Goal: Transaction & Acquisition: Purchase product/service

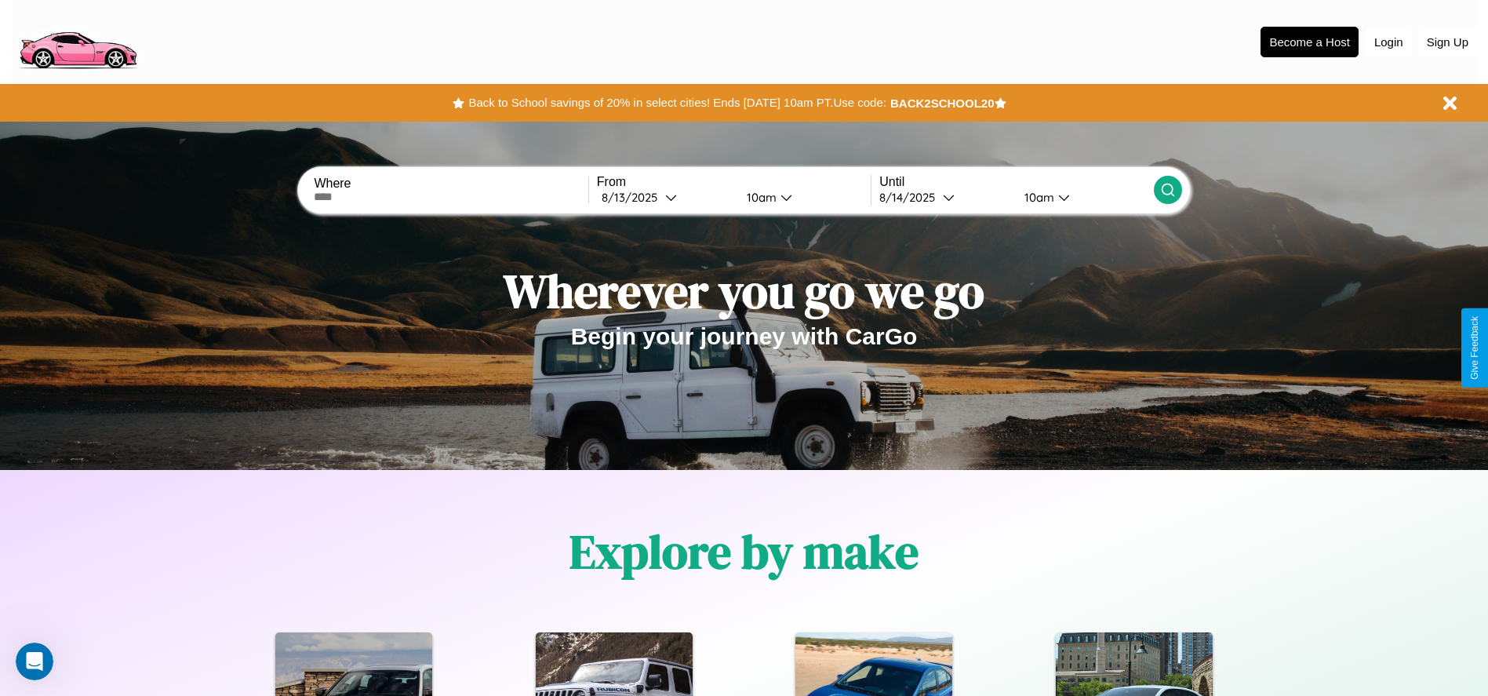
click at [451, 197] on input "text" at bounding box center [451, 197] width 274 height 13
type input "*******"
click at [665, 197] on icon at bounding box center [671, 197] width 12 height 12
select select "*"
select select "****"
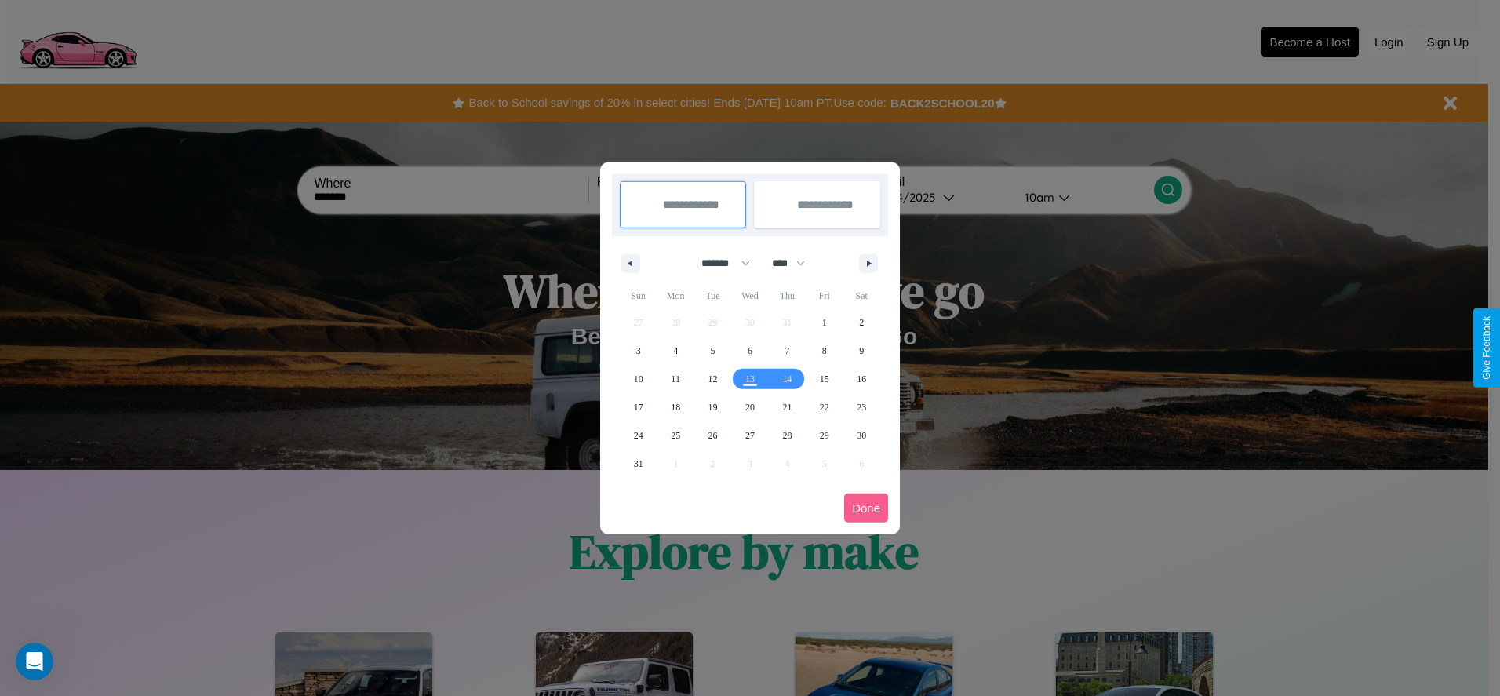
drag, startPoint x: 719, startPoint y: 263, endPoint x: 750, endPoint y: 315, distance: 60.5
click at [719, 263] on select "******* ******** ***** ***** *** **** **** ****** ********* ******* ******** **…" at bounding box center [723, 263] width 67 height 26
select select "*"
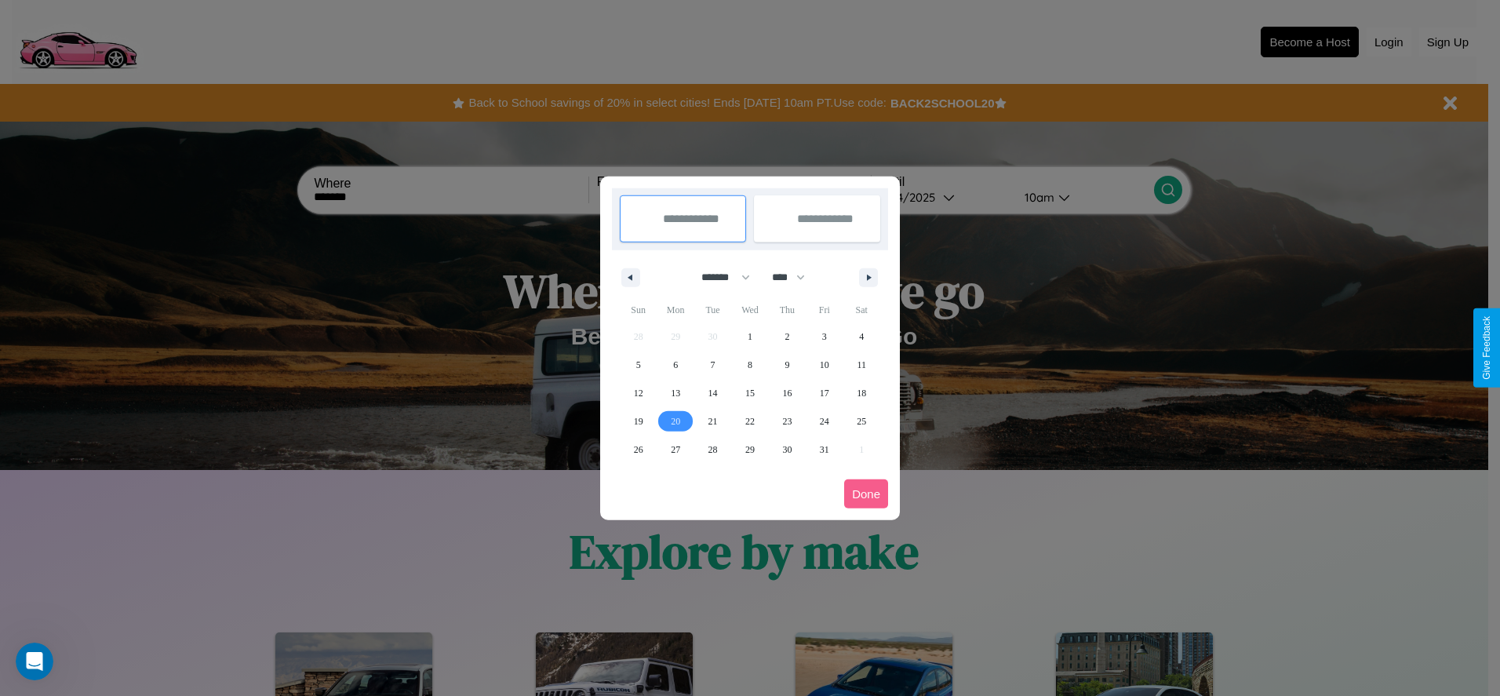
click at [675, 420] on span "20" at bounding box center [675, 421] width 9 height 28
type input "**********"
click at [824, 420] on span "24" at bounding box center [824, 421] width 9 height 28
type input "**********"
click at [866, 493] on button "Done" at bounding box center [866, 493] width 44 height 29
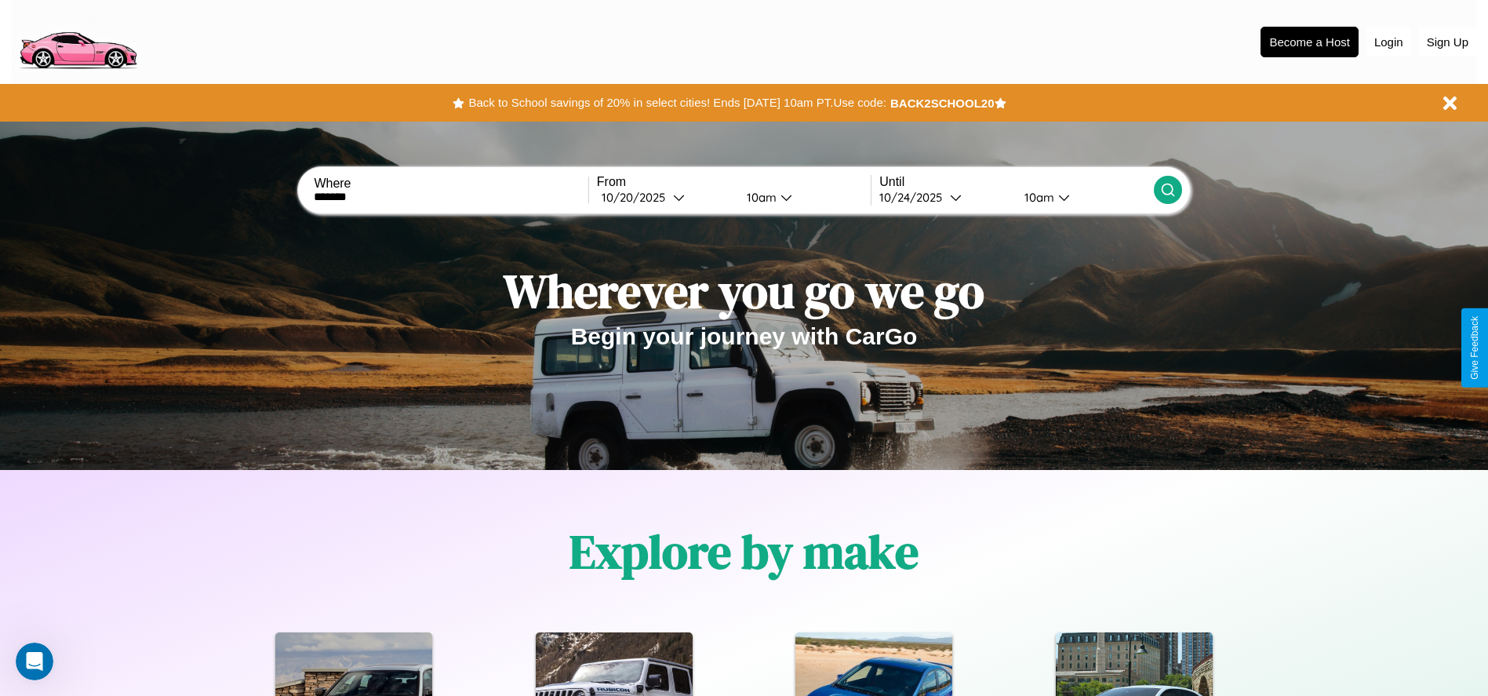
click at [1167, 190] on icon at bounding box center [1168, 190] width 16 height 16
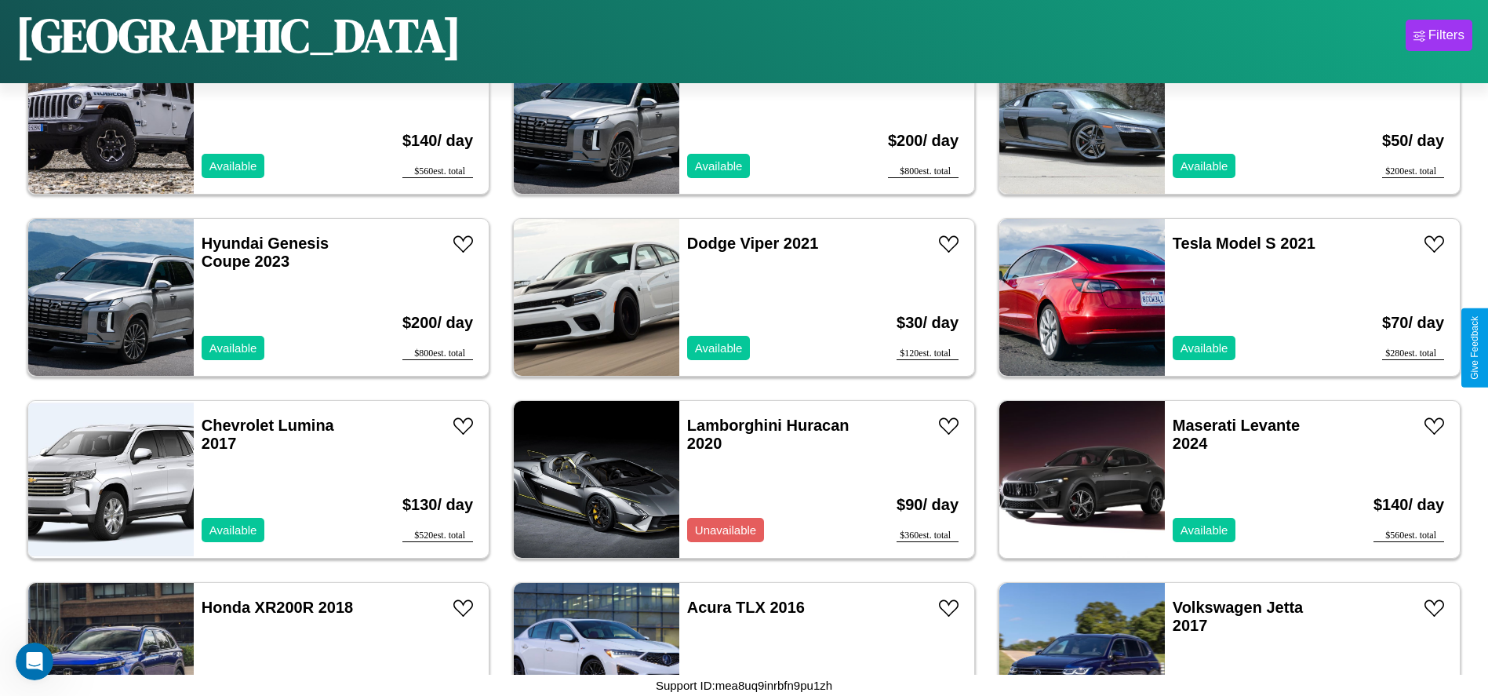
scroll to position [5635, 0]
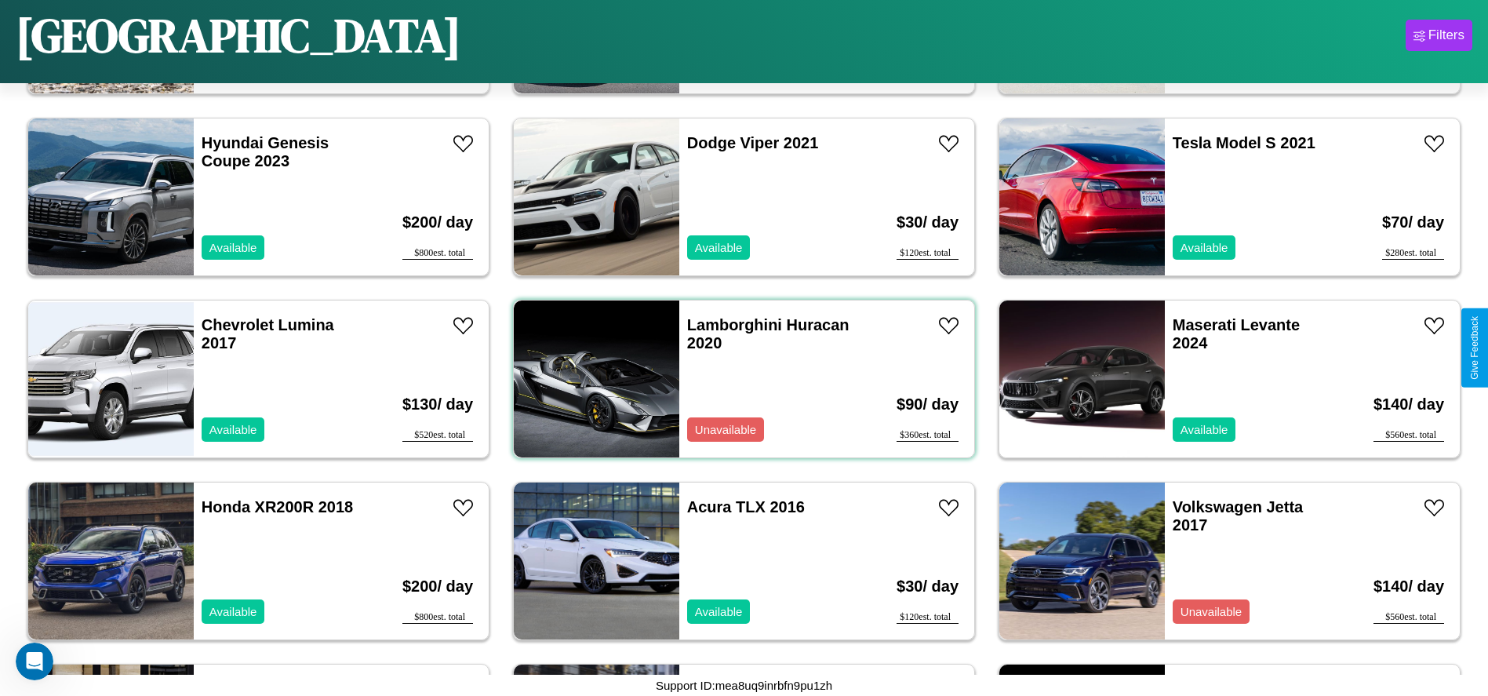
click at [738, 379] on div "Lamborghini Huracan 2020 Unavailable" at bounding box center [769, 378] width 181 height 157
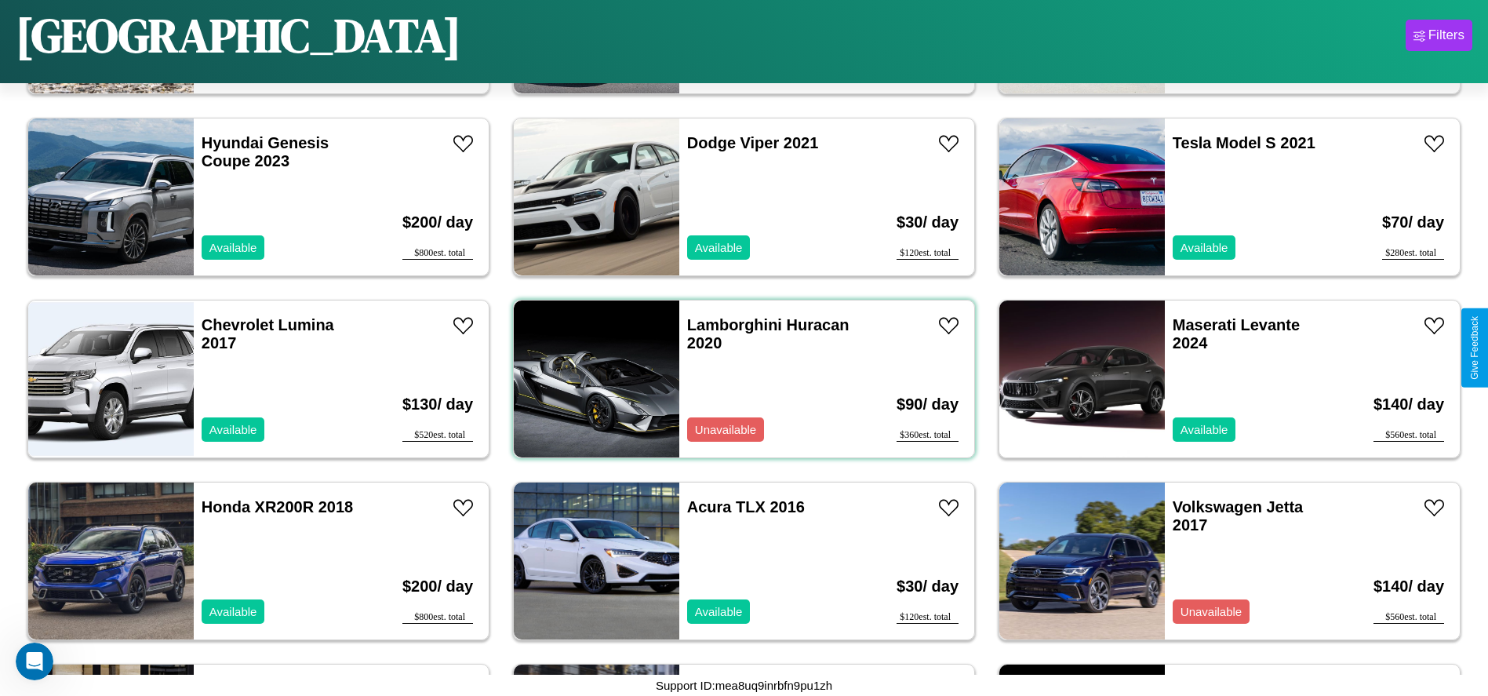
click at [738, 379] on div "Lamborghini Huracan 2020 Unavailable" at bounding box center [769, 378] width 181 height 157
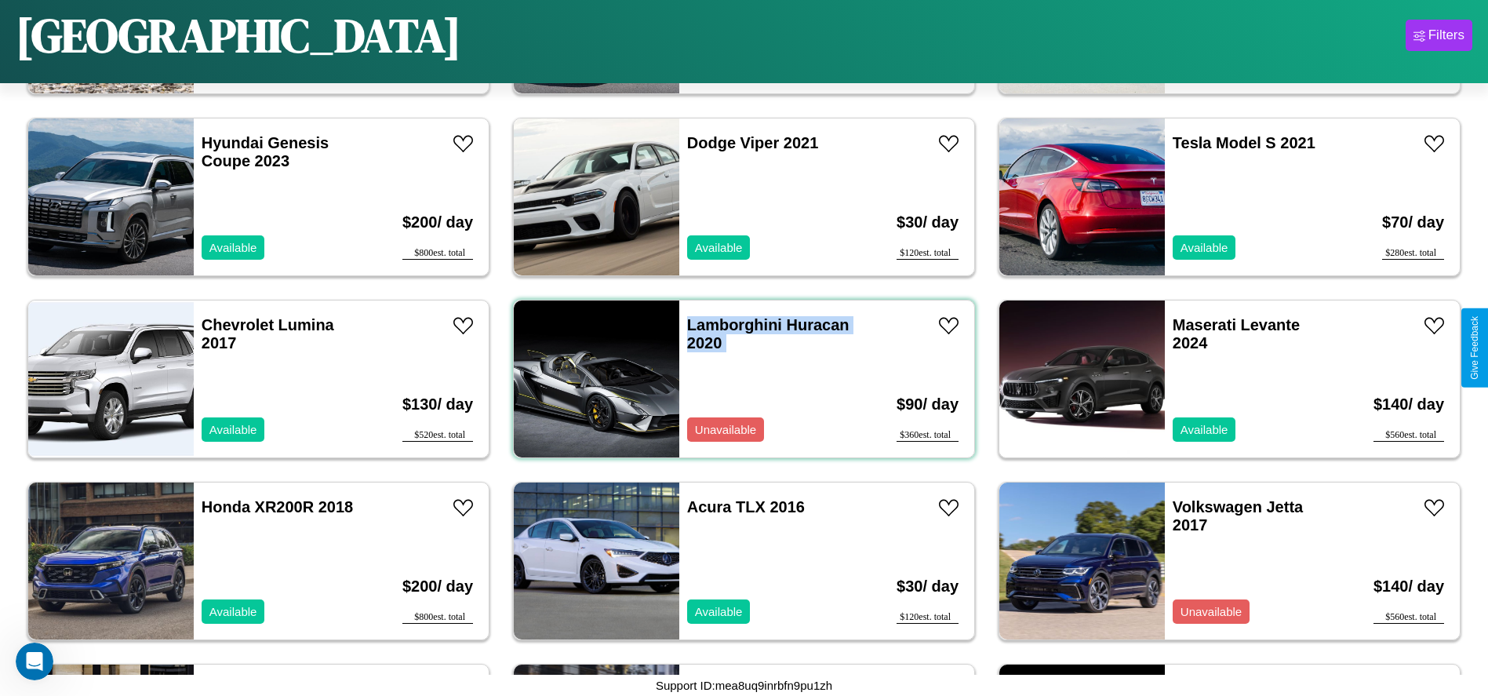
click at [738, 379] on div "Lamborghini Huracan 2020 Unavailable" at bounding box center [769, 378] width 181 height 157
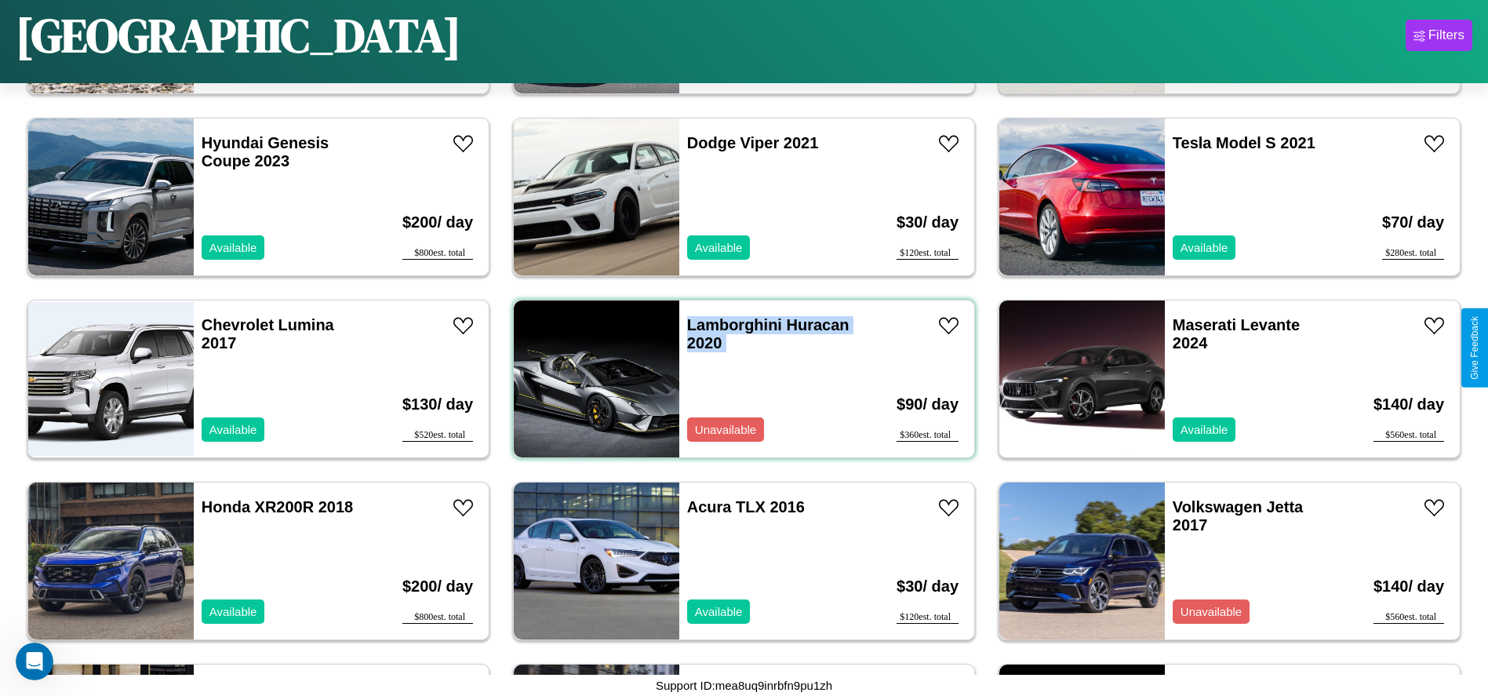
click at [738, 379] on div "Lamborghini Huracan 2020 Unavailable" at bounding box center [769, 378] width 181 height 157
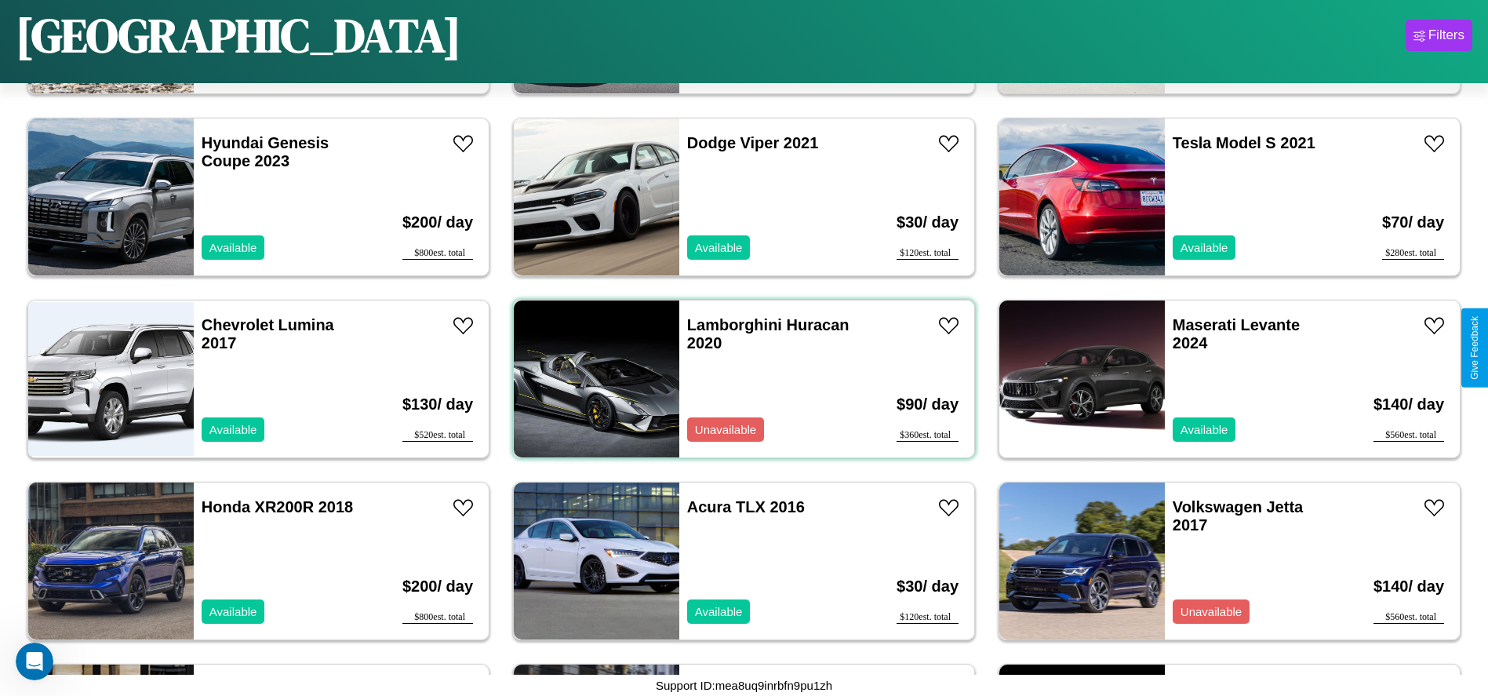
click at [738, 379] on div "Lamborghini Huracan 2020 Unavailable" at bounding box center [769, 378] width 181 height 157
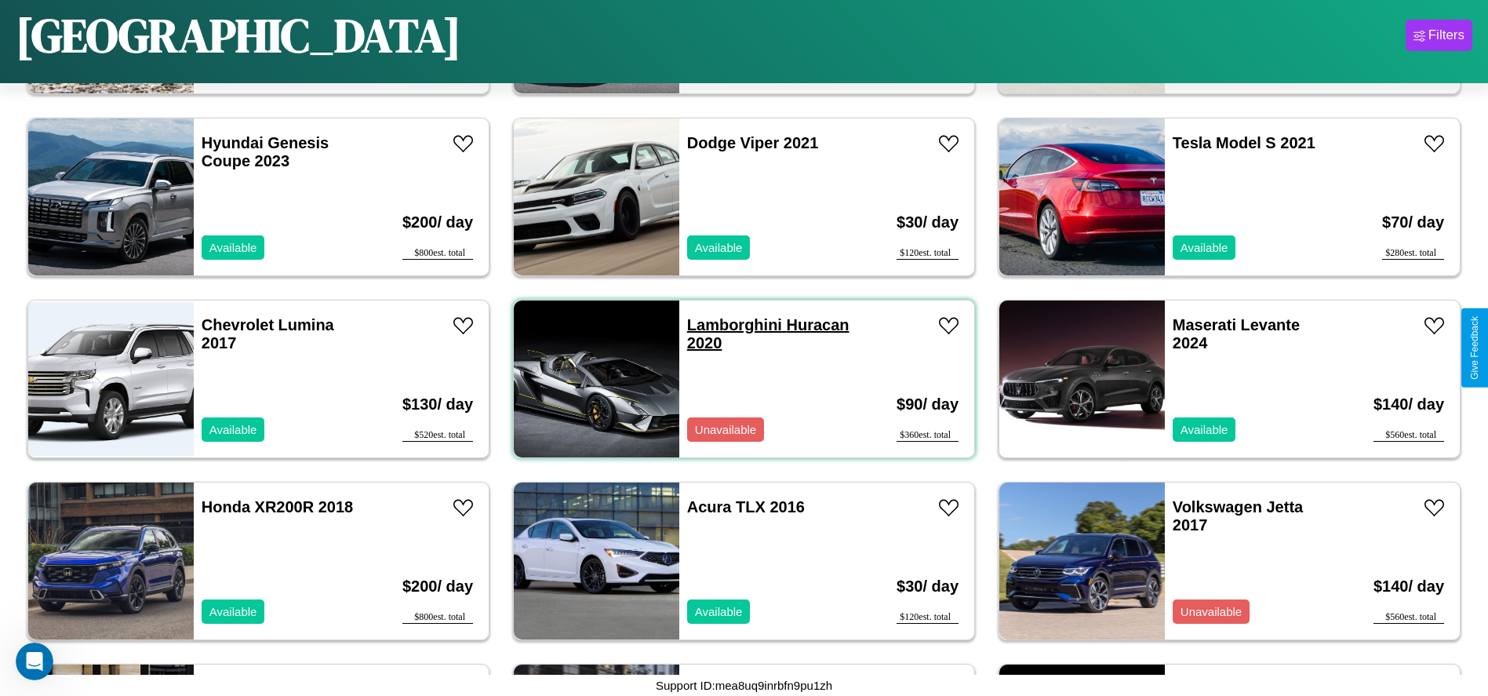
click at [729, 325] on link "Lamborghini Huracan 2020" at bounding box center [768, 333] width 162 height 35
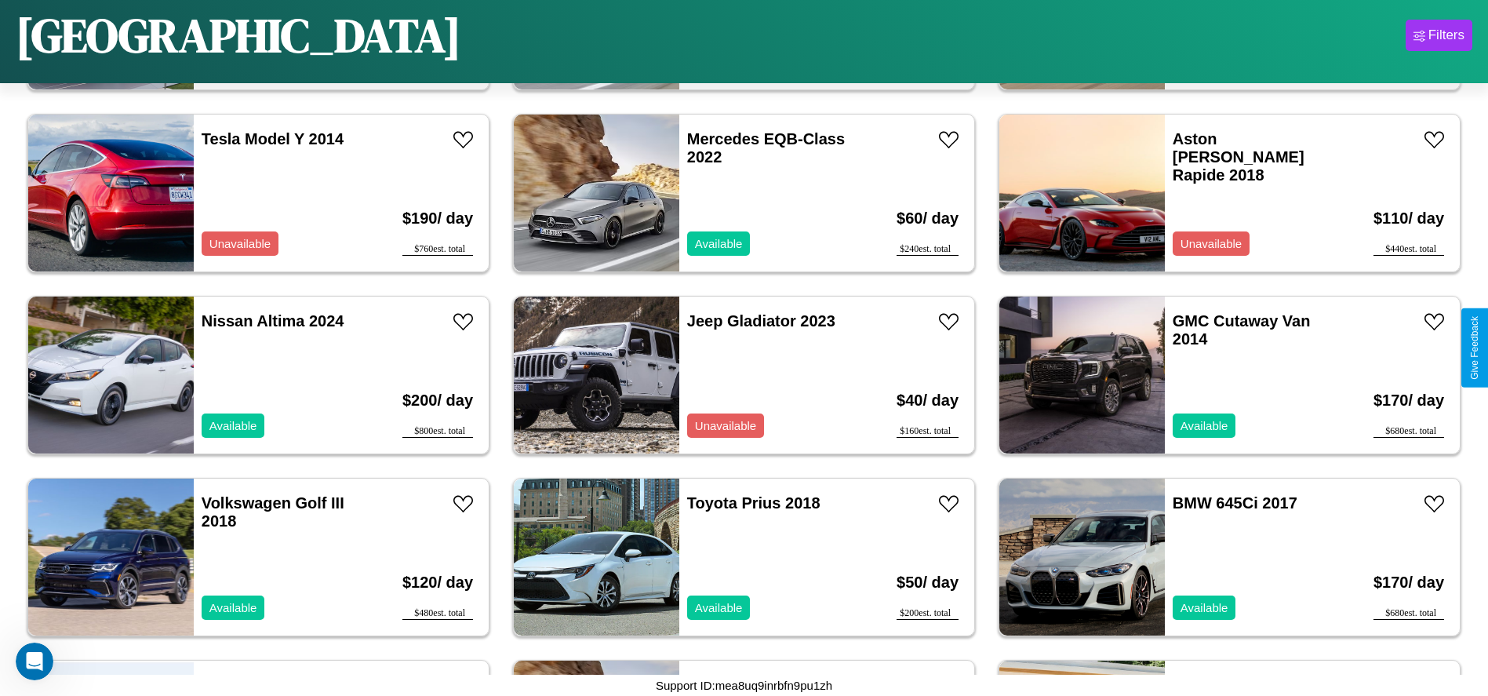
scroll to position [2359, 0]
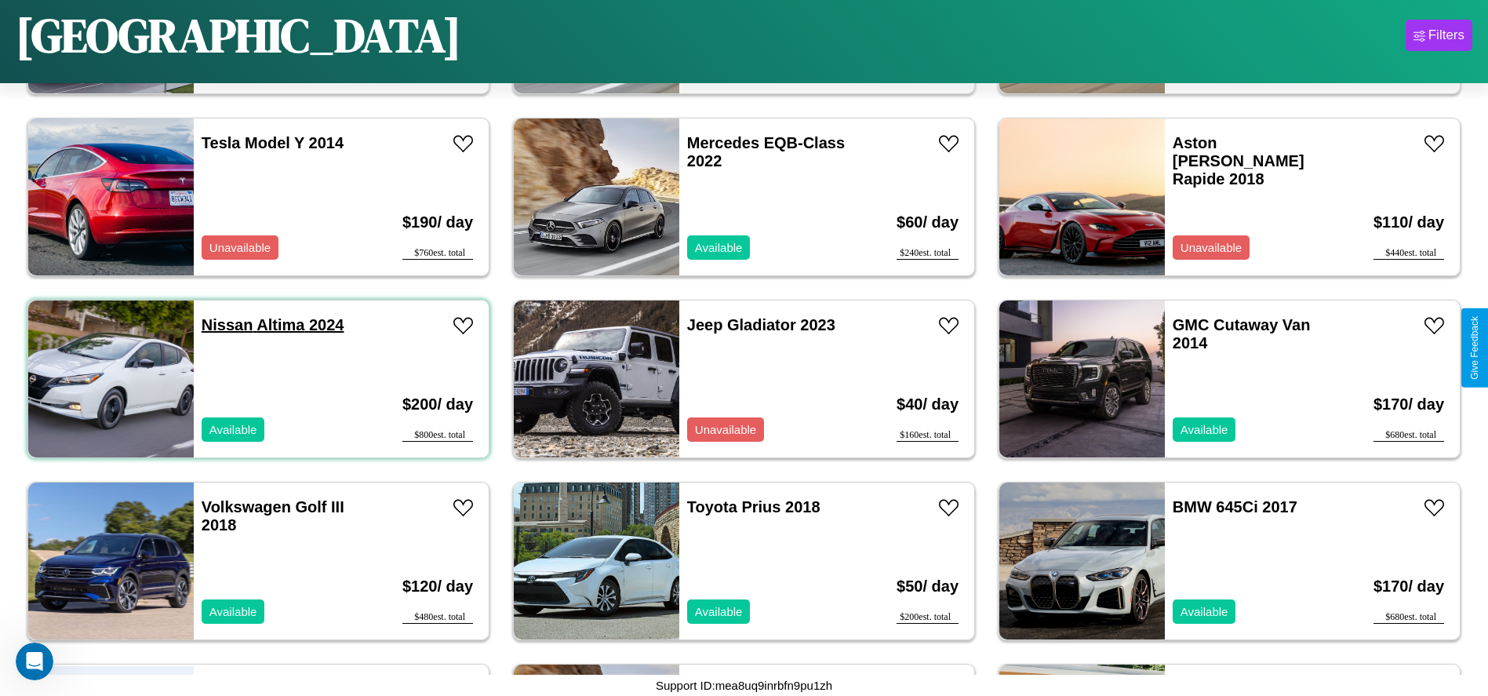
click at [225, 325] on link "Nissan Altima 2024" at bounding box center [273, 324] width 143 height 17
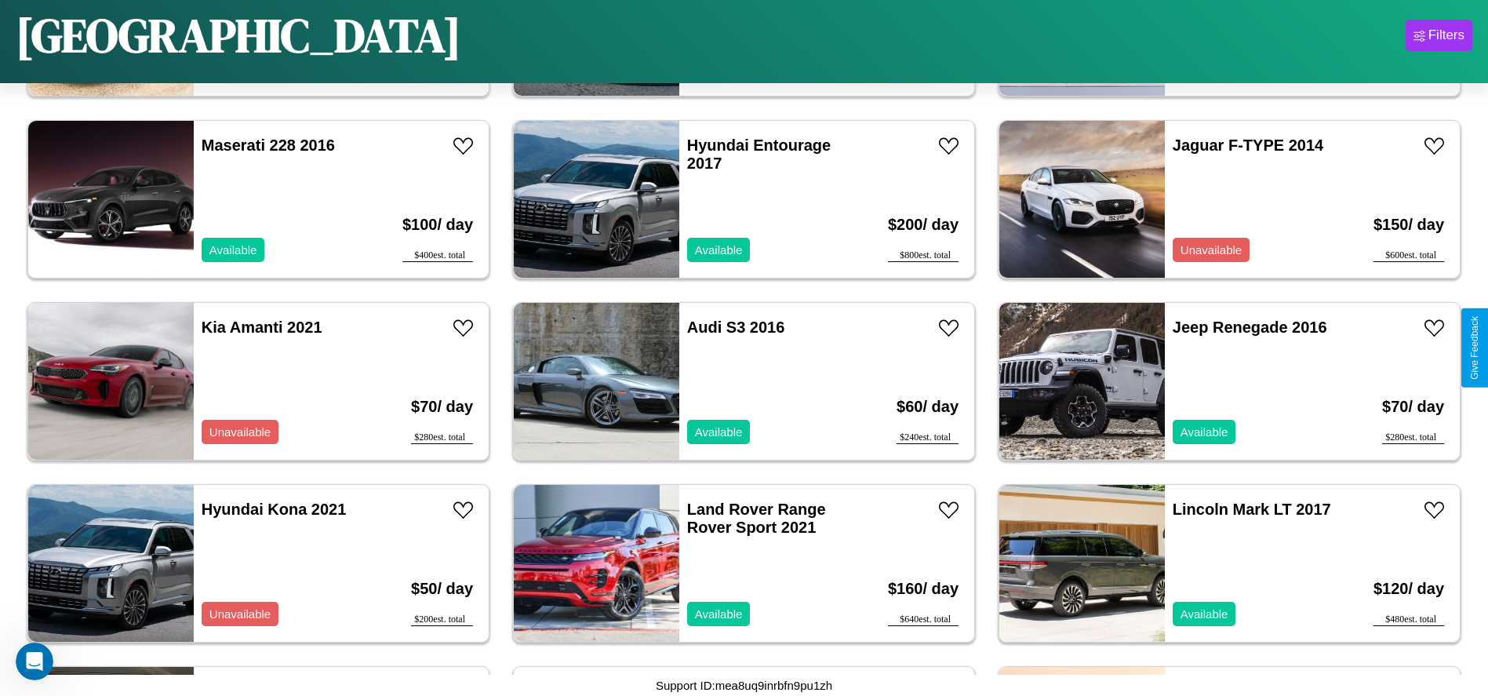
scroll to position [3451, 0]
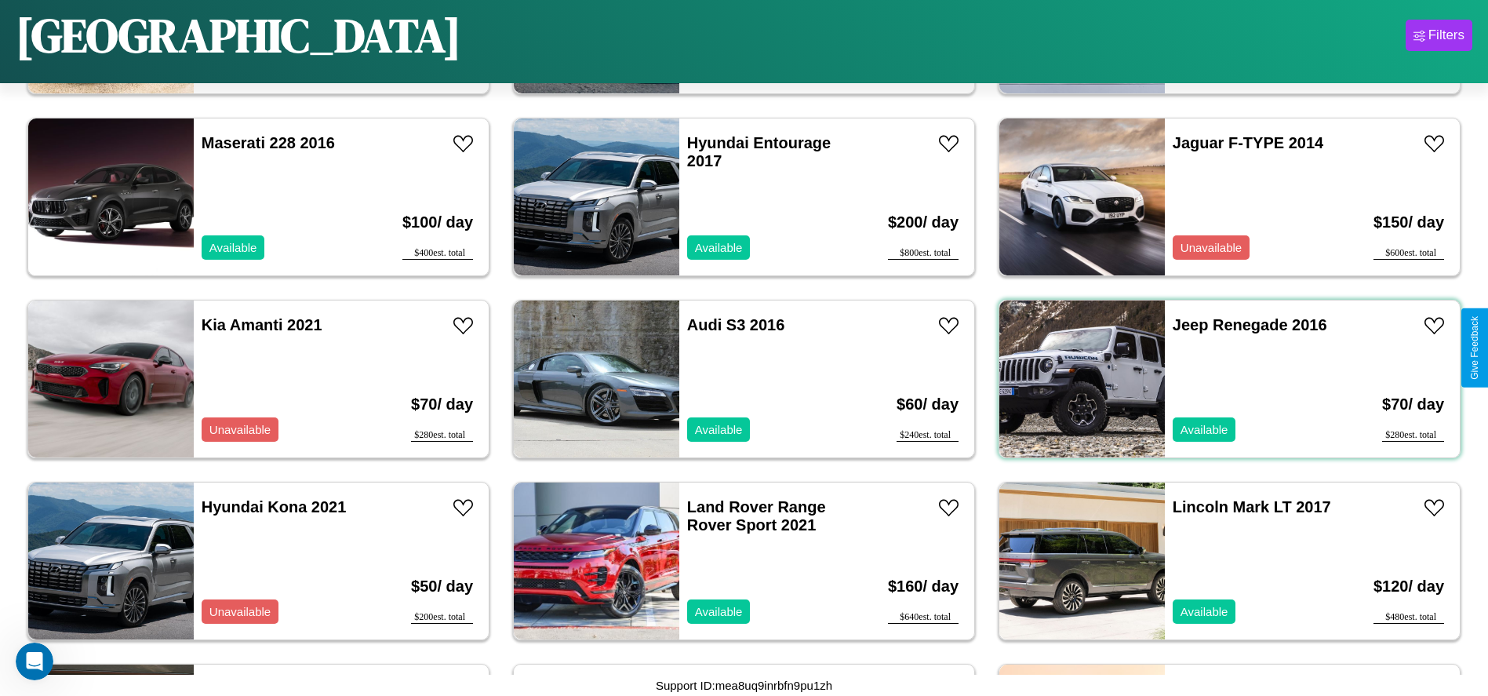
click at [1220, 379] on div "Jeep Renegade 2016 Available" at bounding box center [1255, 378] width 181 height 157
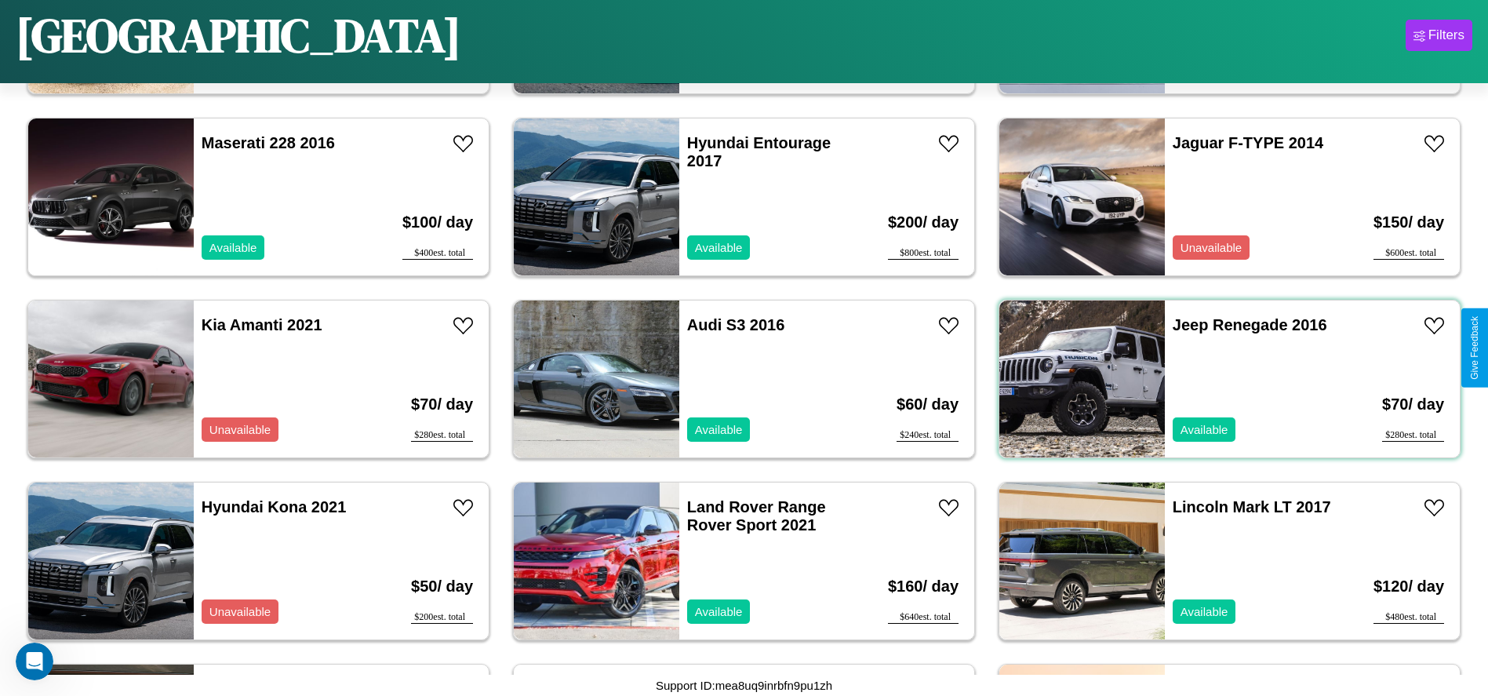
click at [1220, 379] on div "Jeep Renegade 2016 Available" at bounding box center [1255, 378] width 181 height 157
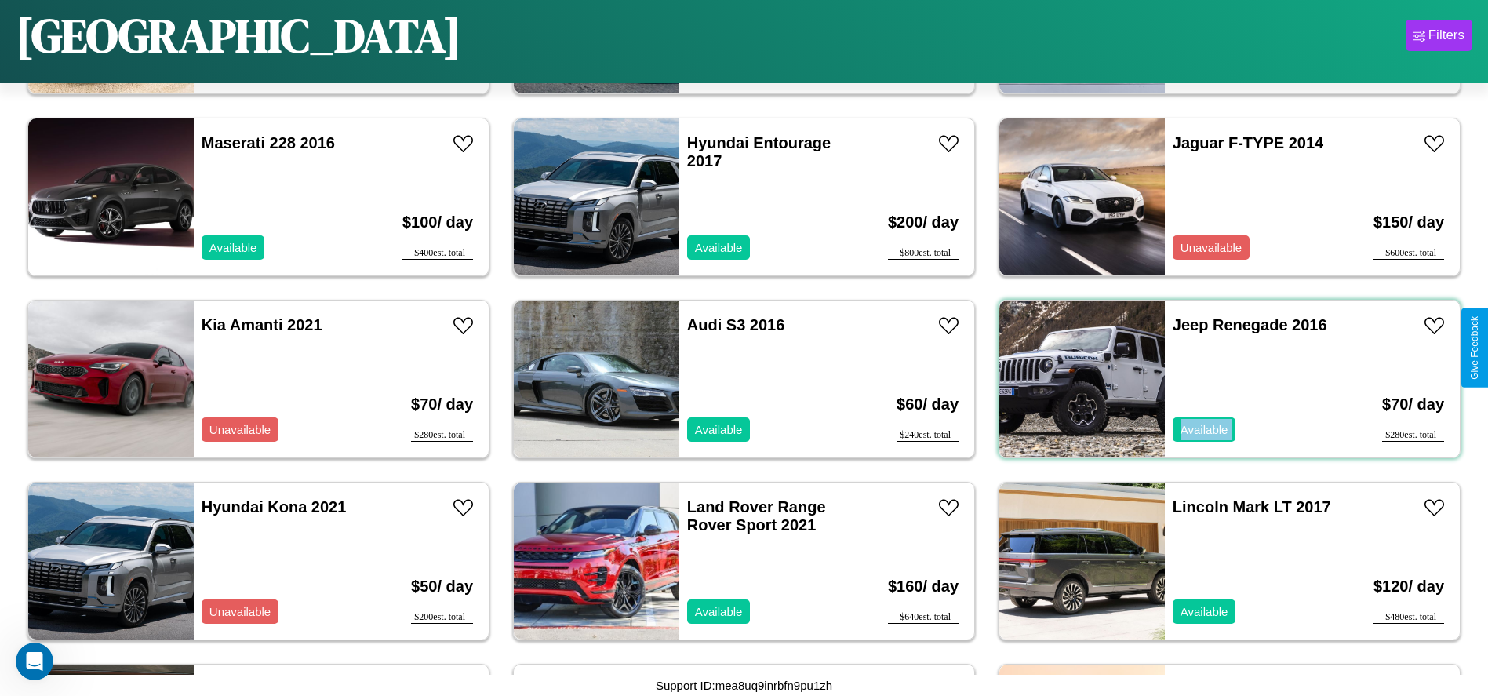
click at [1220, 379] on div "Jeep Renegade 2016 Available" at bounding box center [1255, 378] width 181 height 157
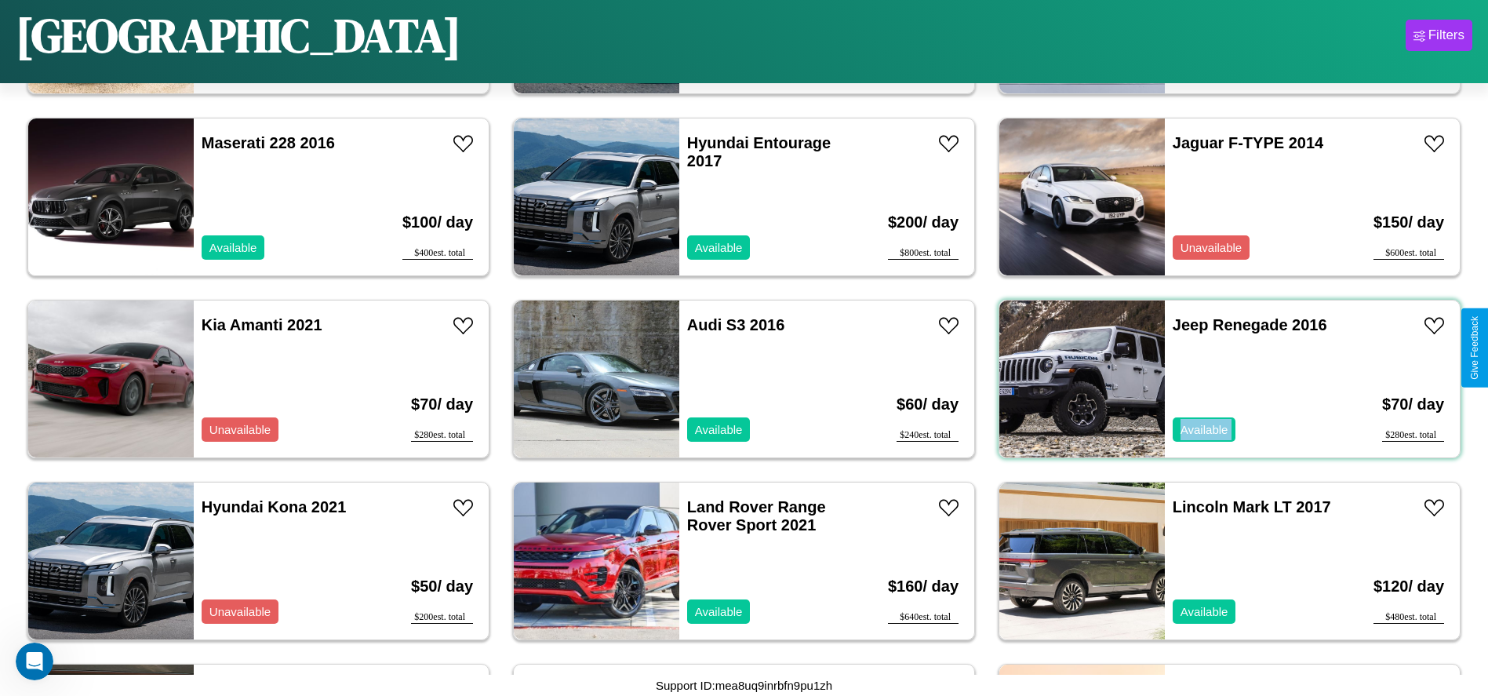
click at [1220, 379] on div "Jeep Renegade 2016 Available" at bounding box center [1255, 378] width 181 height 157
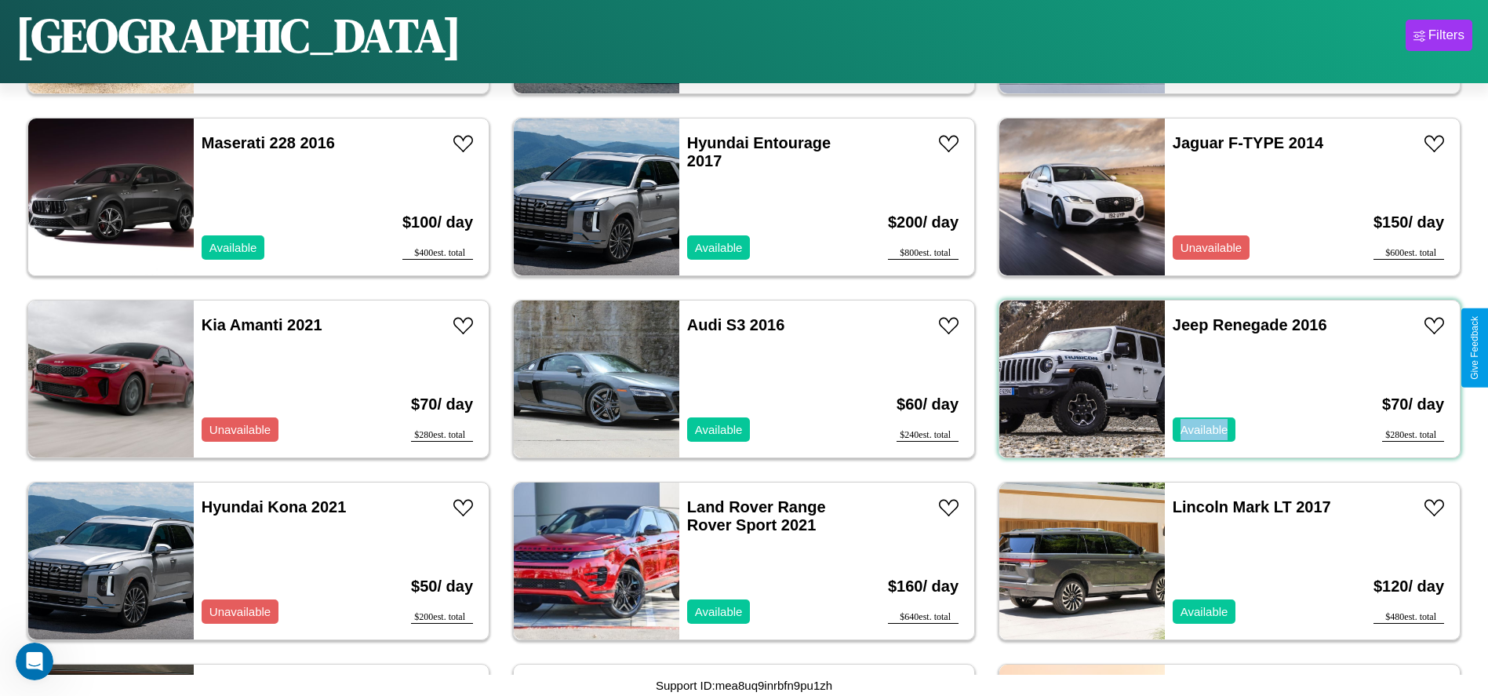
click at [1220, 379] on div "Jeep Renegade 2016 Available" at bounding box center [1255, 378] width 181 height 157
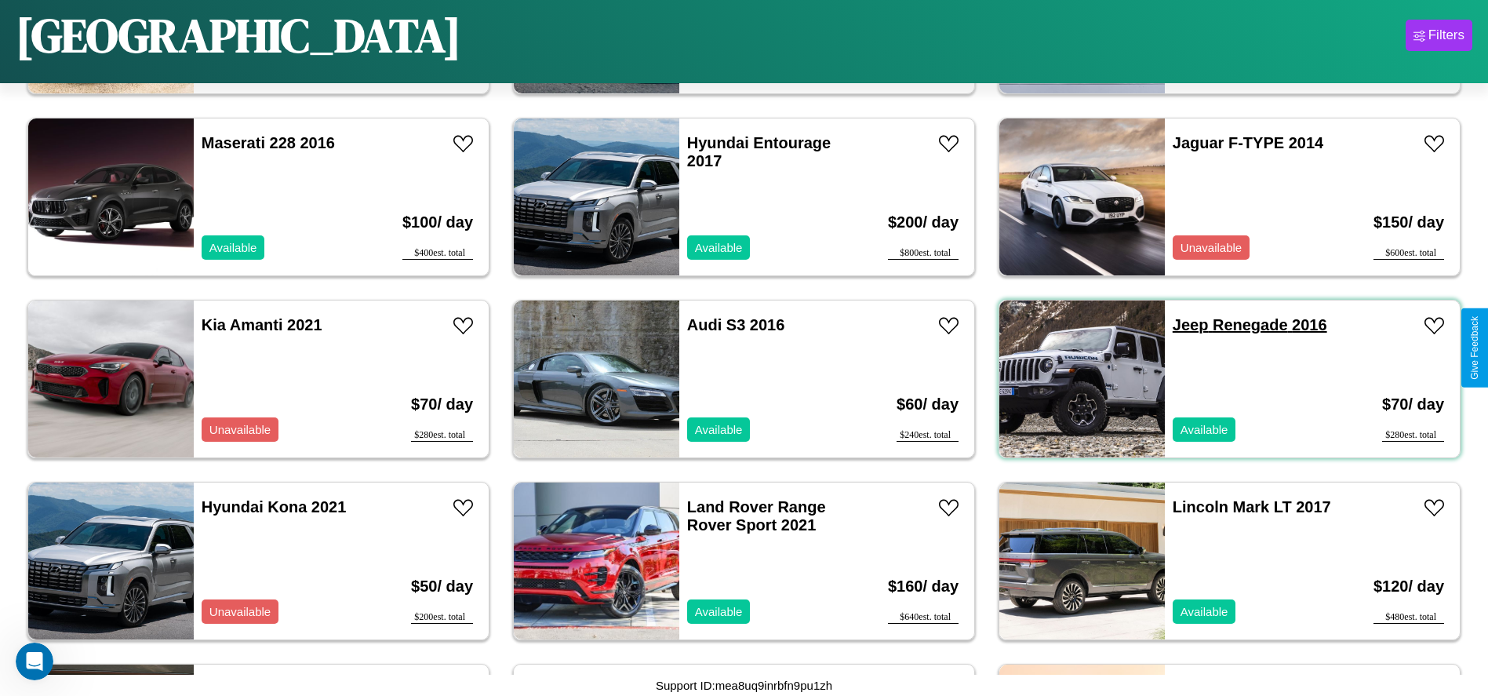
click at [1181, 325] on link "Jeep Renegade 2016" at bounding box center [1250, 324] width 155 height 17
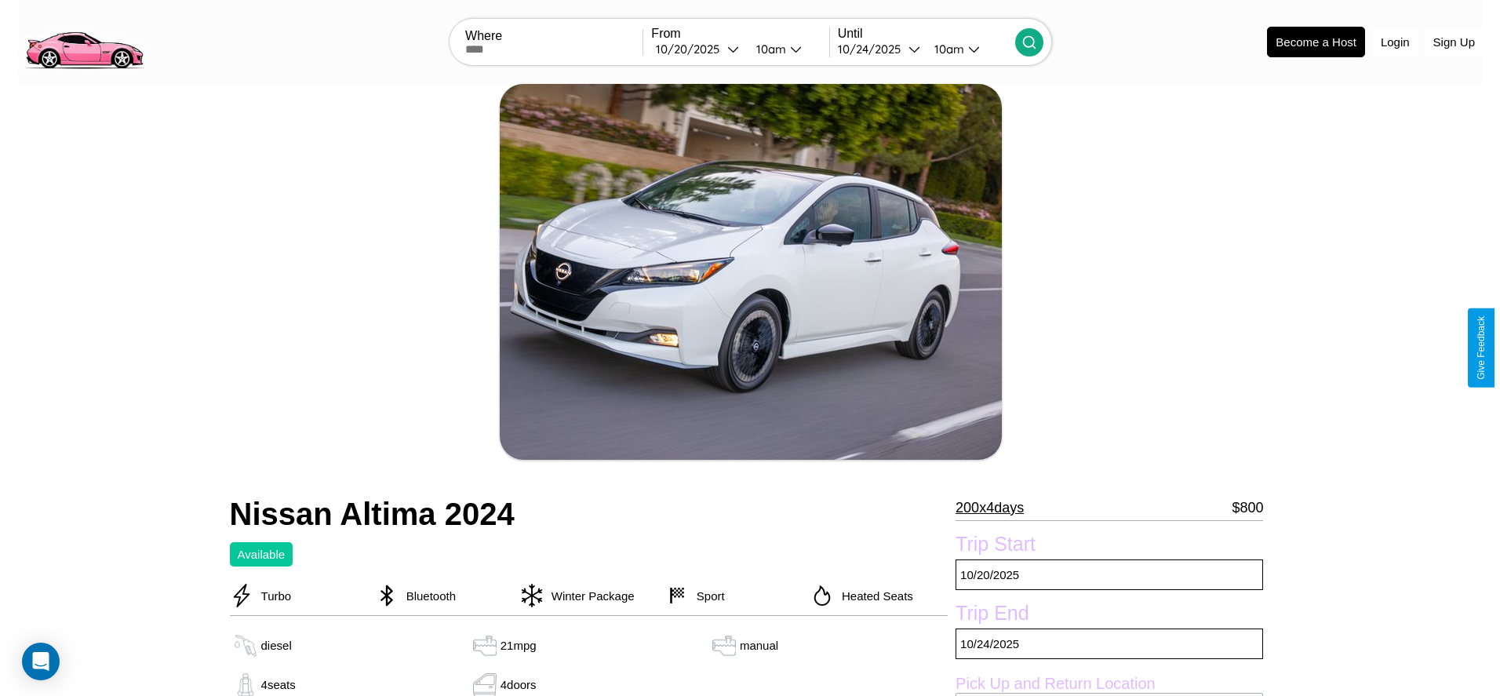
scroll to position [227, 0]
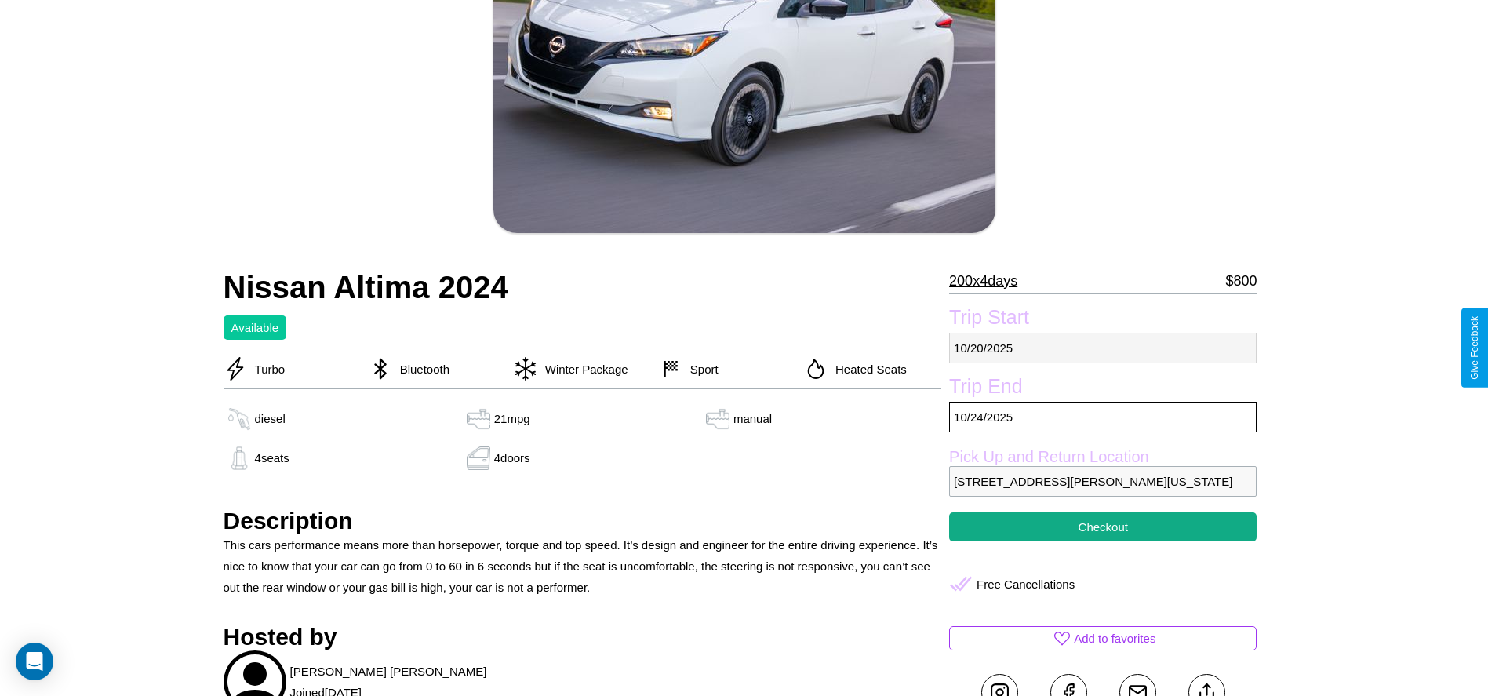
click at [1103, 348] on p "10 / 20 / 2025" at bounding box center [1103, 348] width 308 height 31
select select "*"
select select "****"
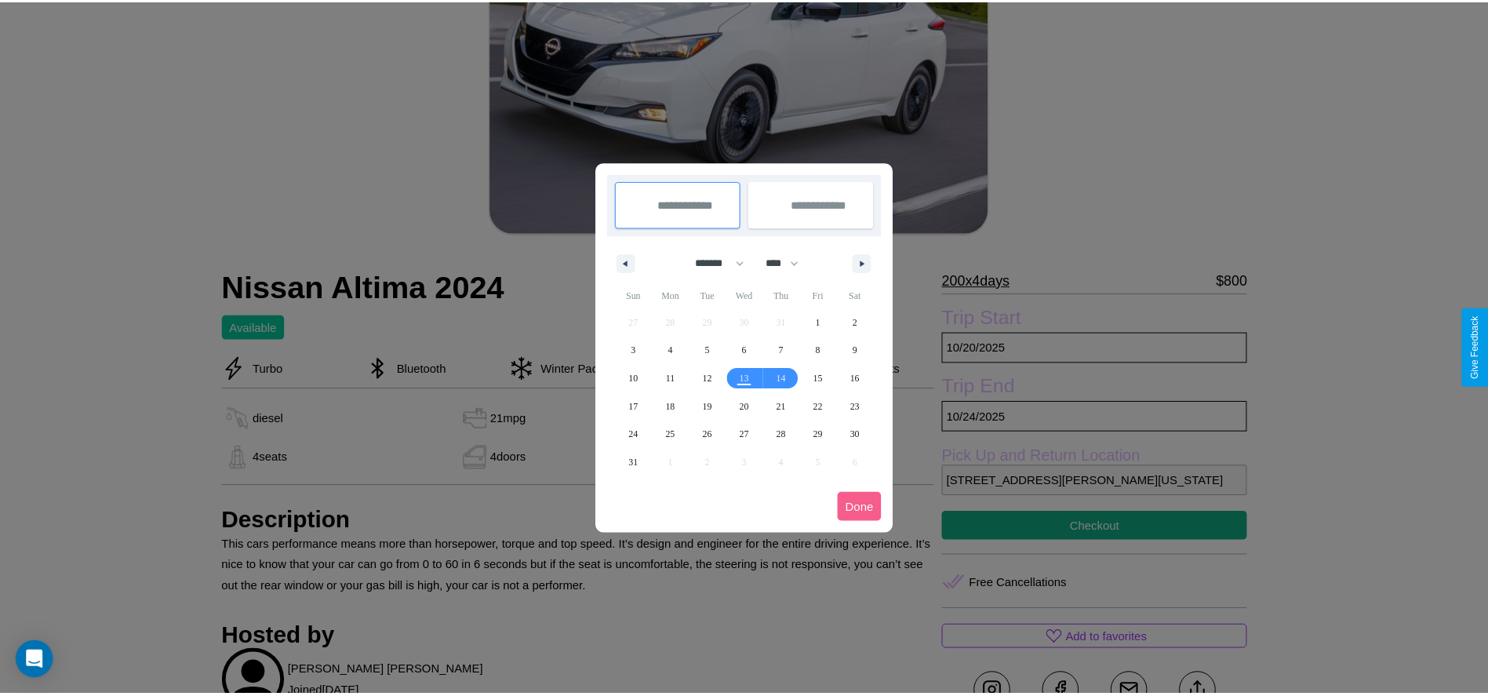
scroll to position [0, 0]
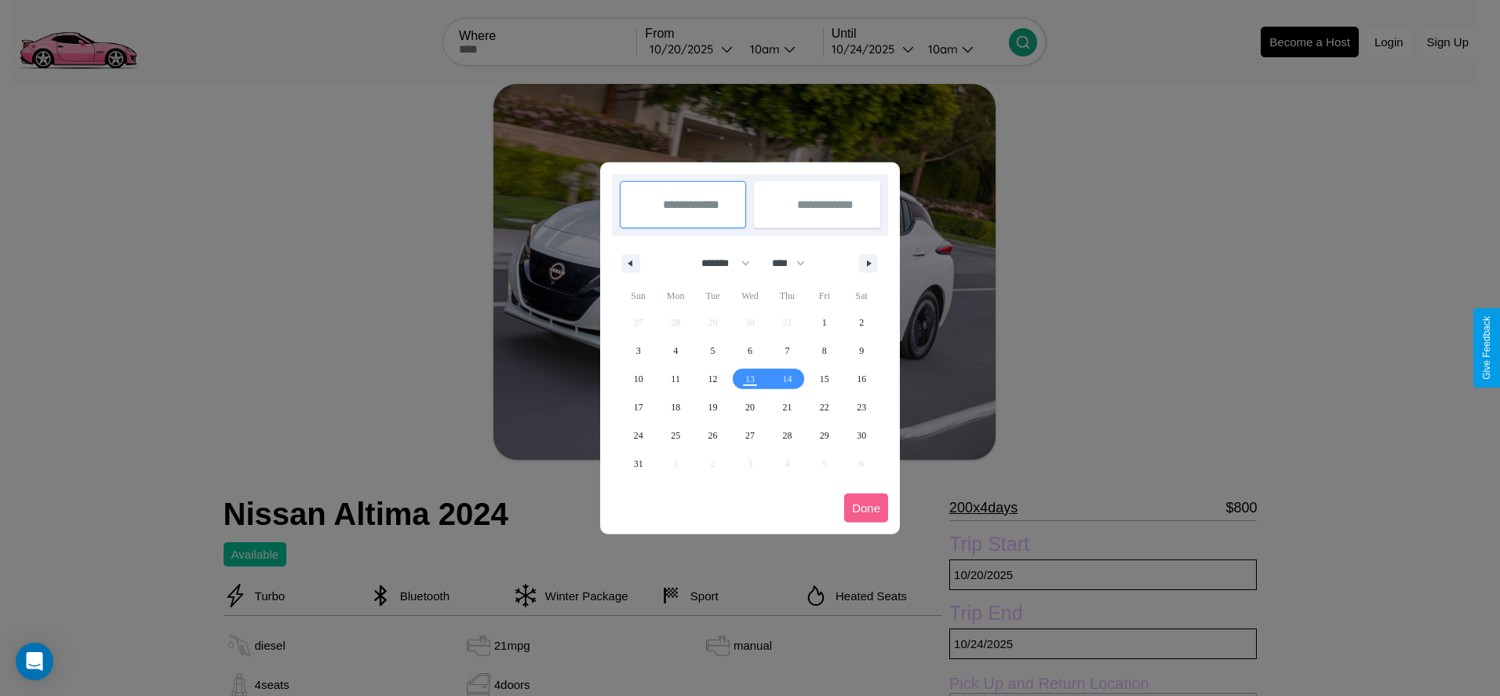
click at [692, 49] on div at bounding box center [750, 348] width 1500 height 696
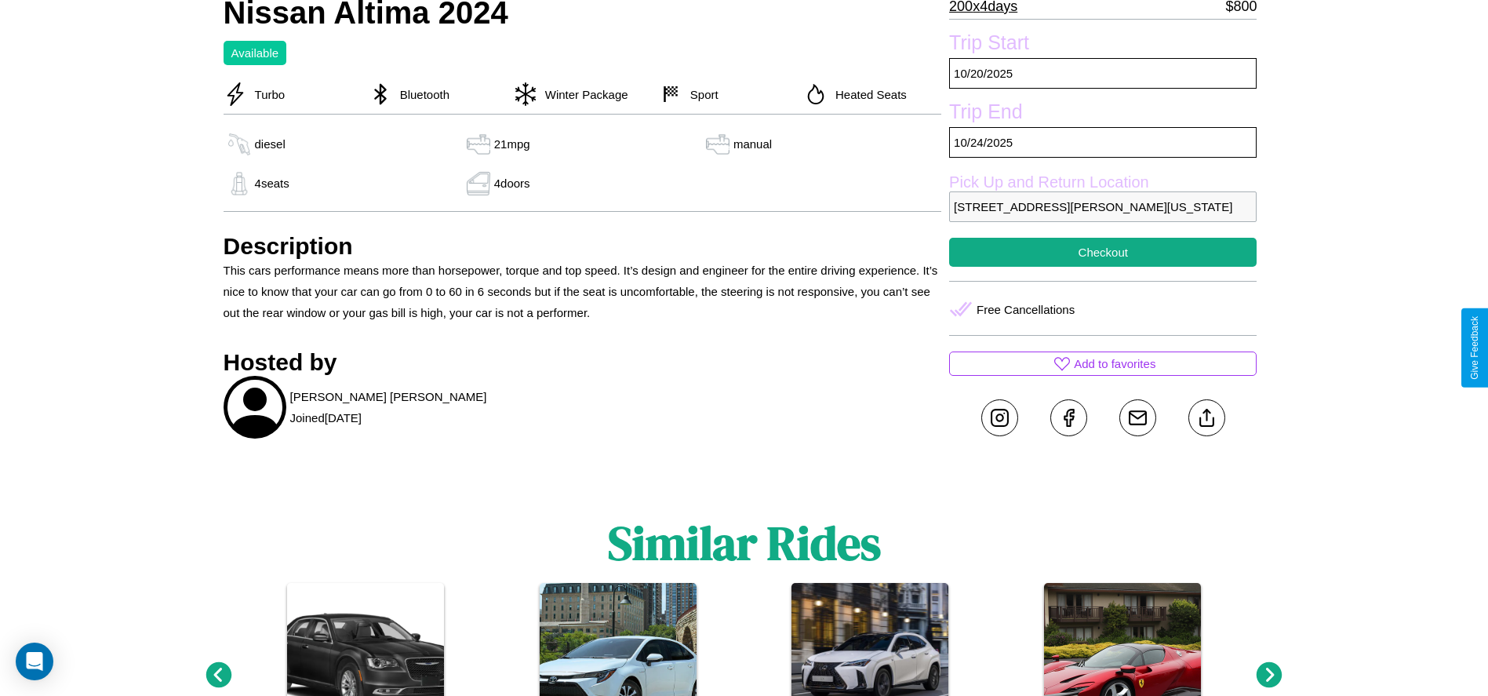
scroll to position [592, 0]
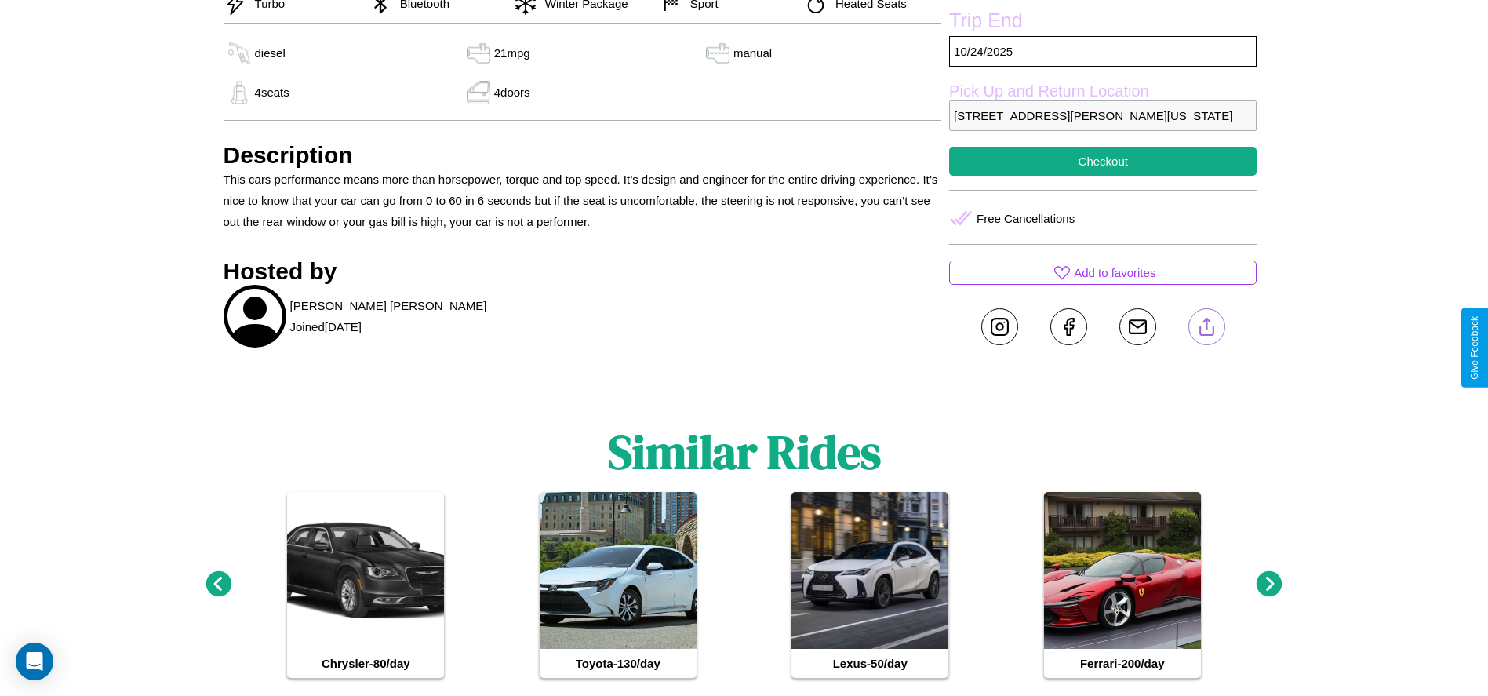
click at [1207, 329] on line at bounding box center [1207, 323] width 0 height 11
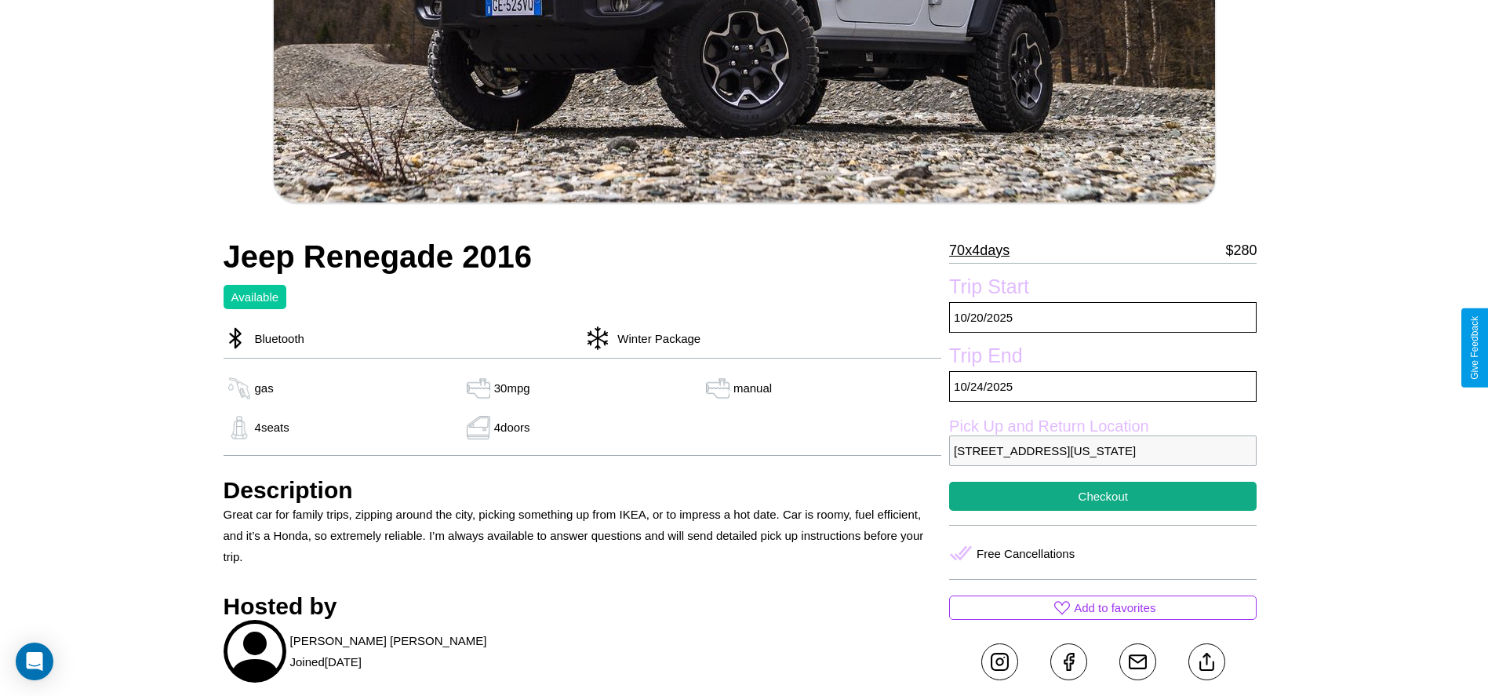
scroll to position [686, 0]
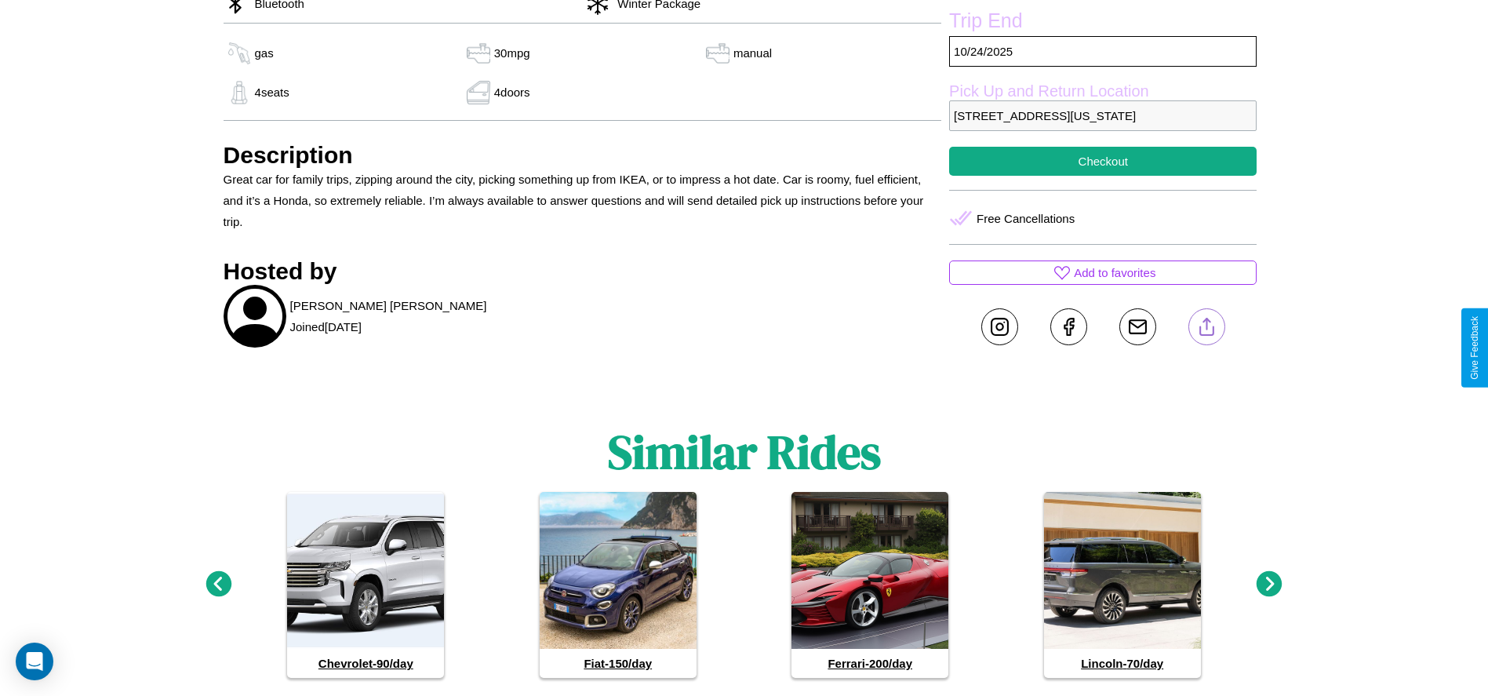
click at [1207, 329] on line at bounding box center [1207, 323] width 0 height 11
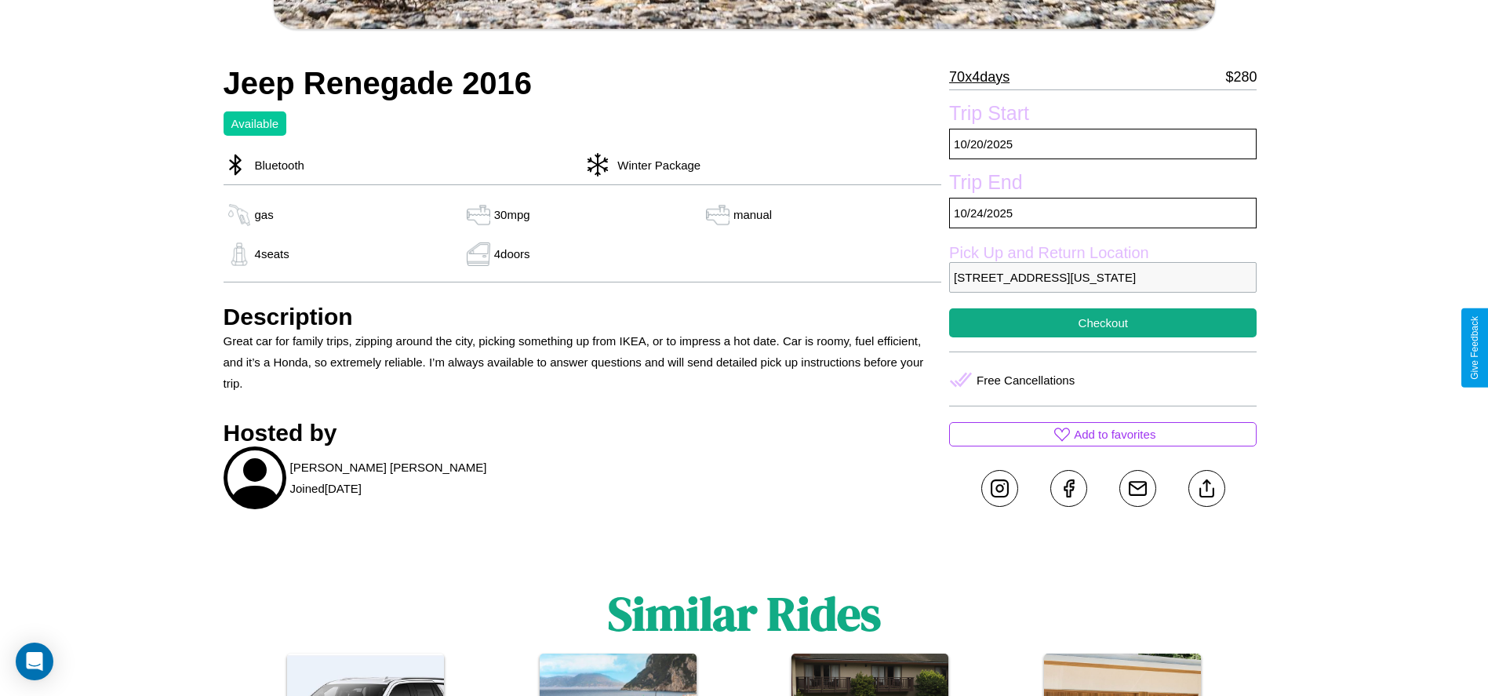
scroll to position [521, 0]
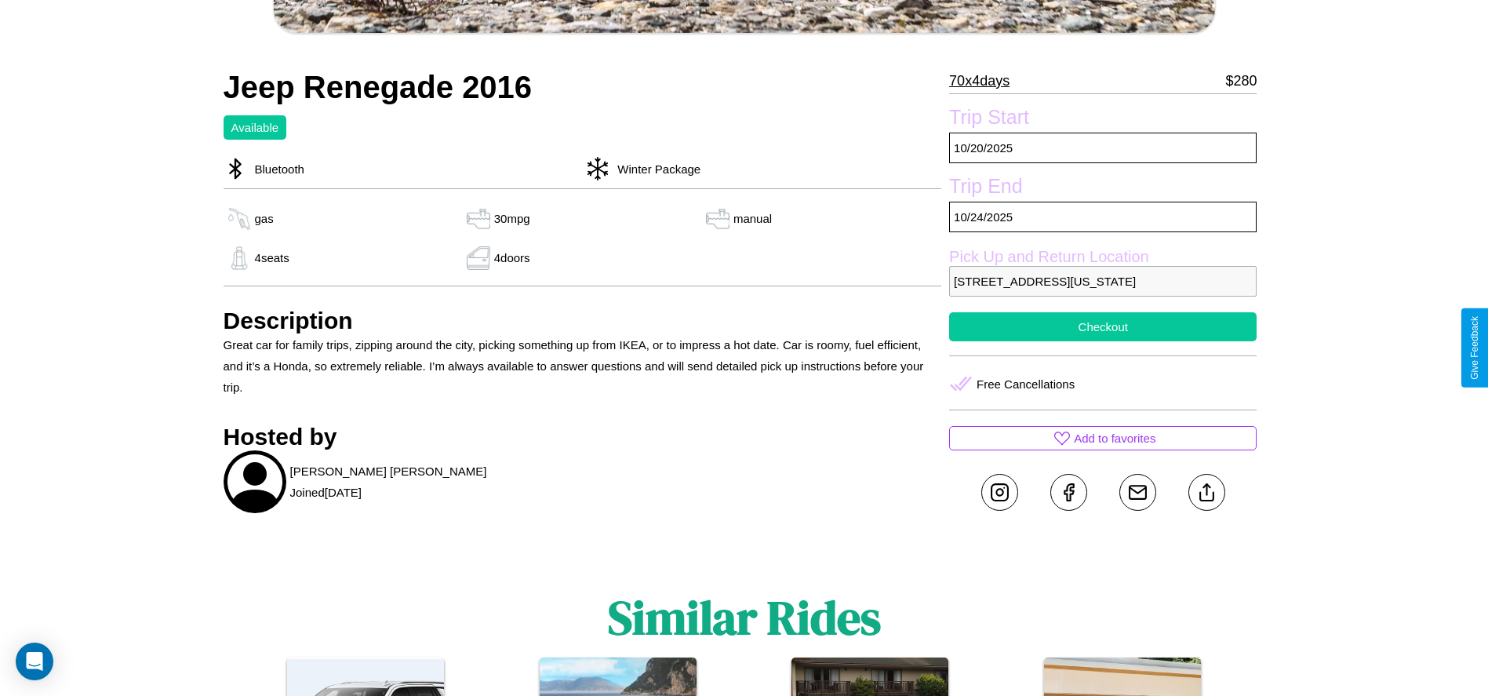
click at [1103, 341] on button "Checkout" at bounding box center [1103, 326] width 308 height 29
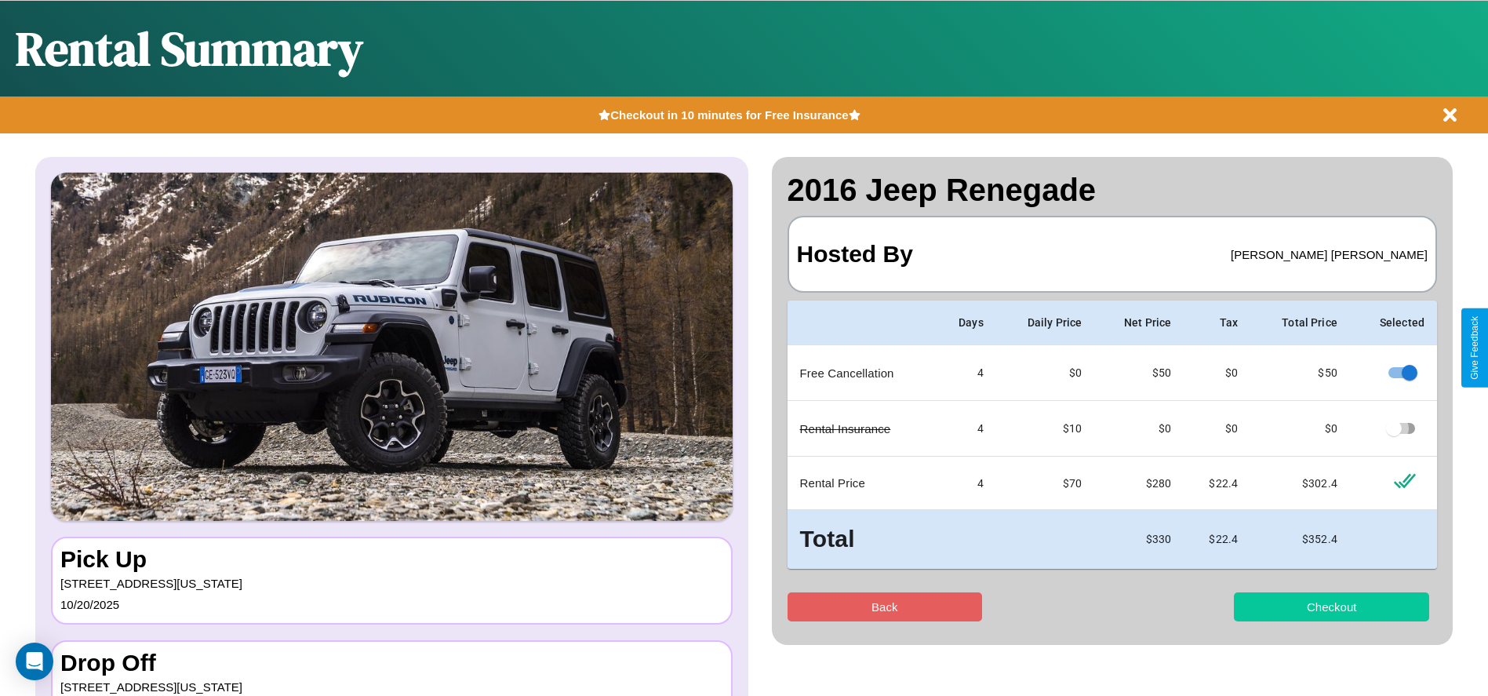
click at [1331, 606] on button "Checkout" at bounding box center [1331, 606] width 195 height 29
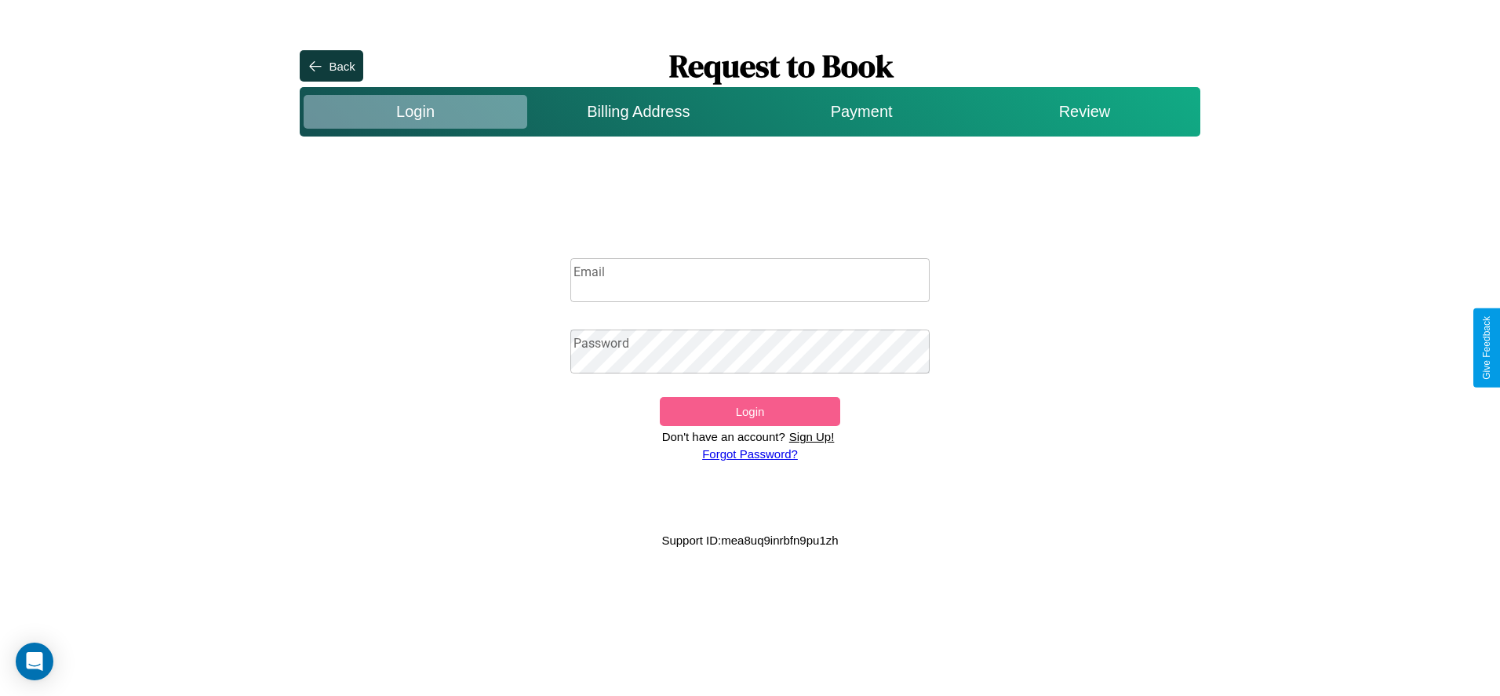
click at [811, 436] on p "Sign Up!" at bounding box center [811, 436] width 53 height 21
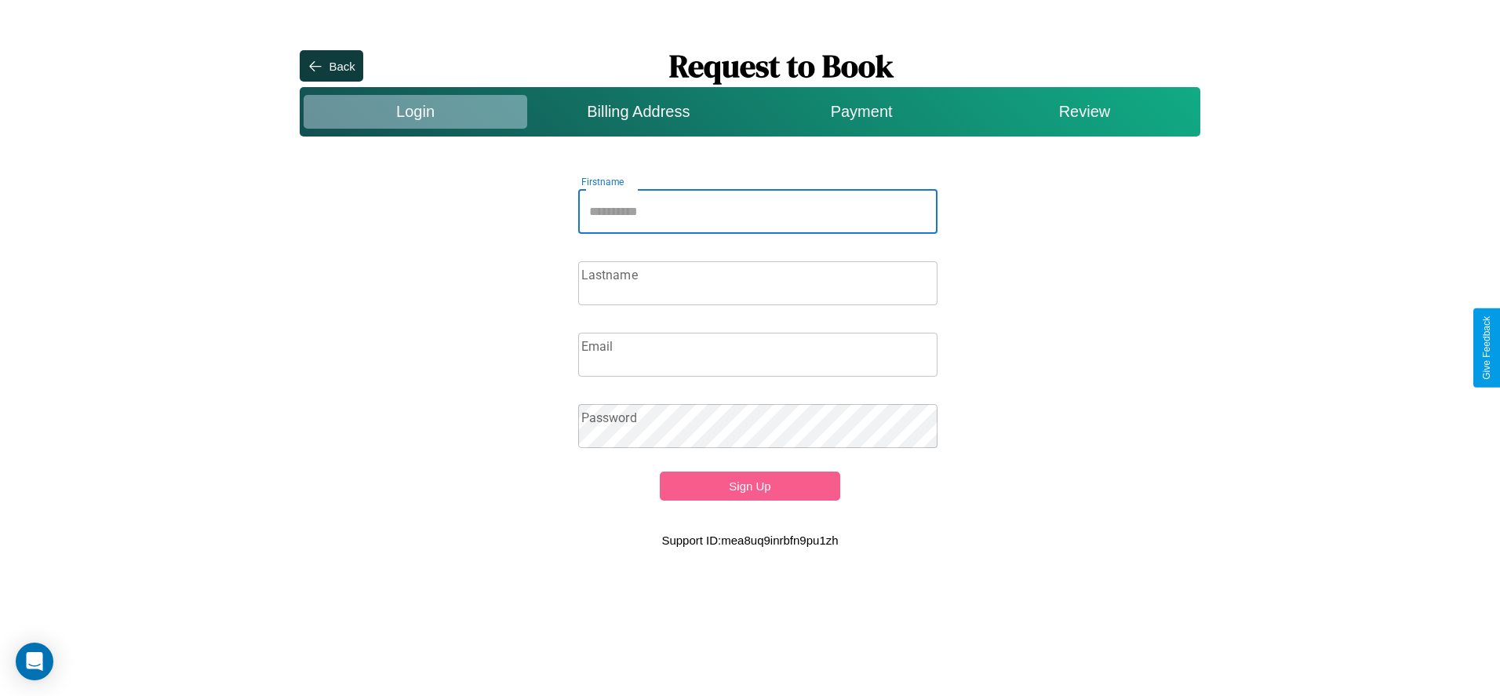
click at [758, 211] on input "Firstname" at bounding box center [758, 212] width 360 height 44
type input "****"
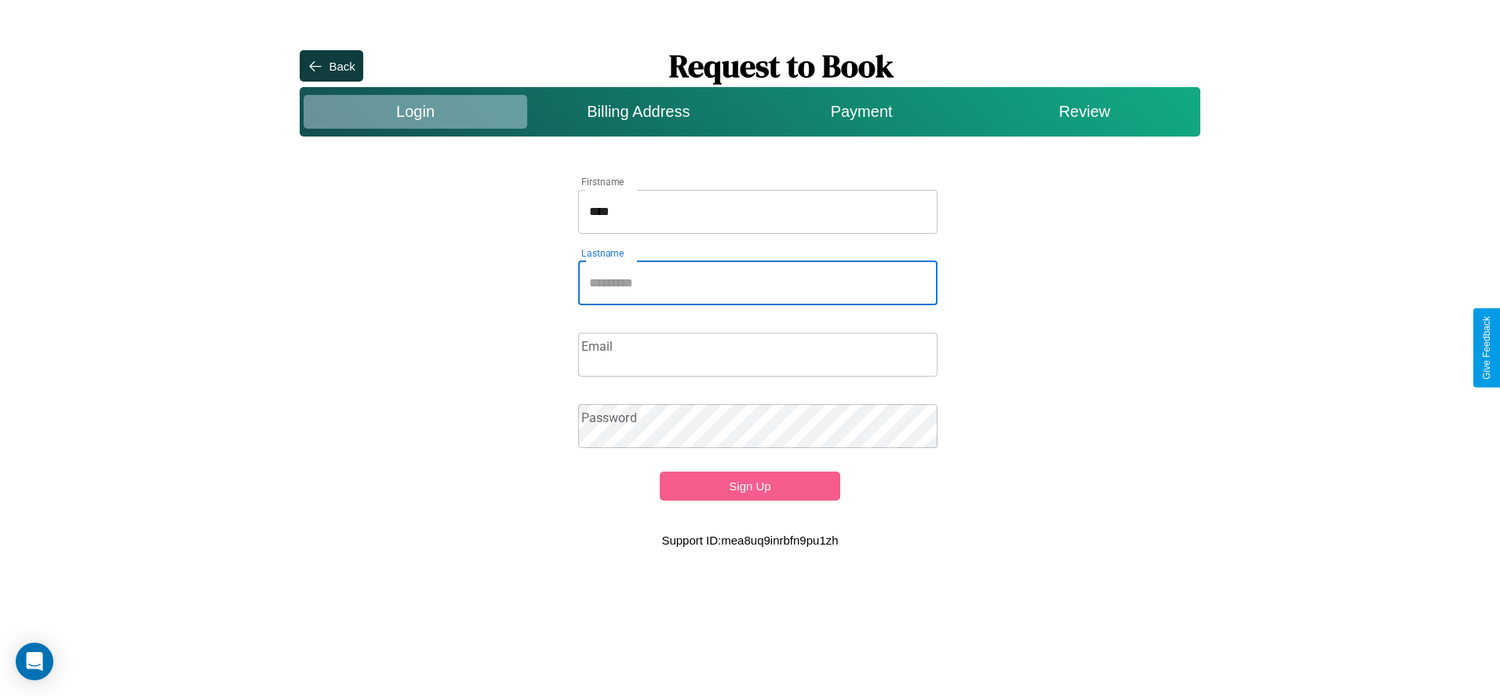
click at [758, 282] on input "Lastname" at bounding box center [758, 283] width 360 height 44
type input "********"
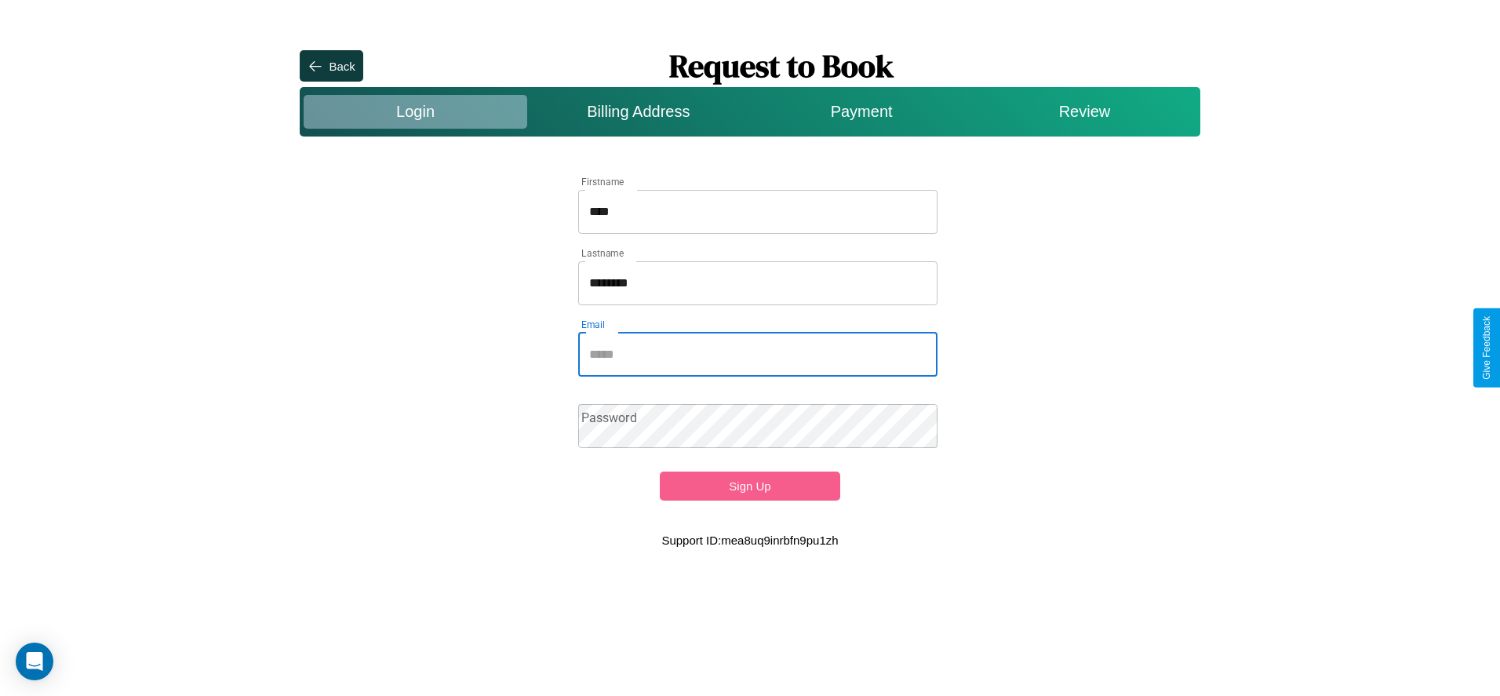
click at [758, 354] on input "Email" at bounding box center [758, 355] width 360 height 44
type input "**********"
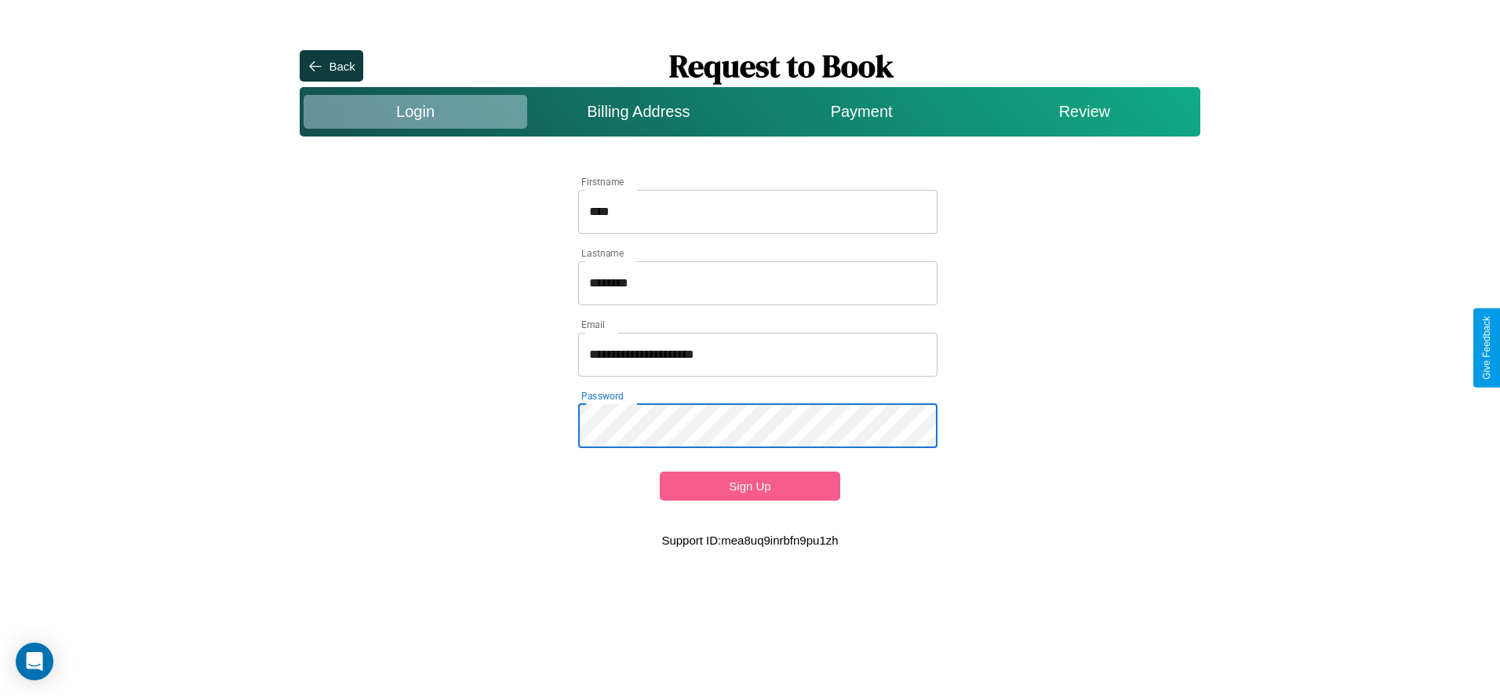
click at [749, 486] on button "Sign Up" at bounding box center [750, 485] width 180 height 29
